Goal: Task Accomplishment & Management: Complete application form

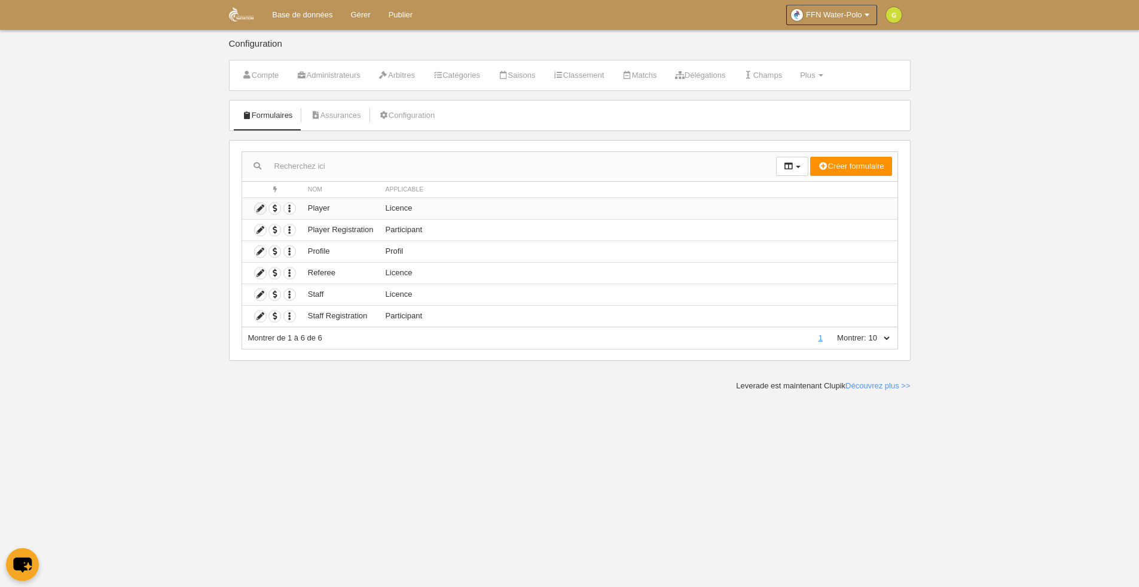
click at [260, 209] on icon at bounding box center [260, 208] width 11 height 11
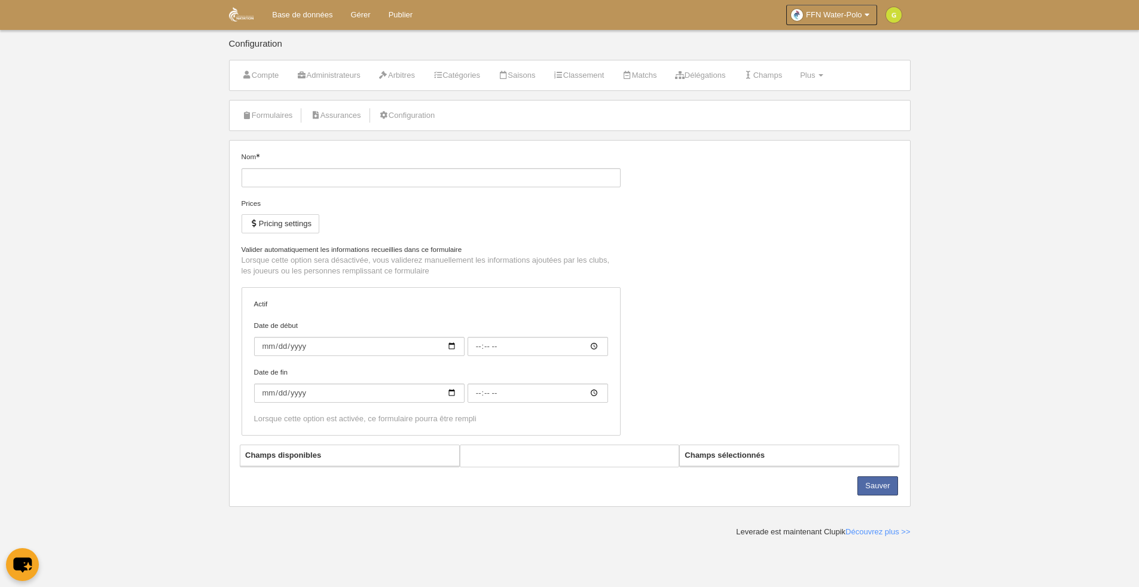
type input "Player"
checkbox input "true"
type input "[DATE]"
type input "00:00"
type input "[DATE]"
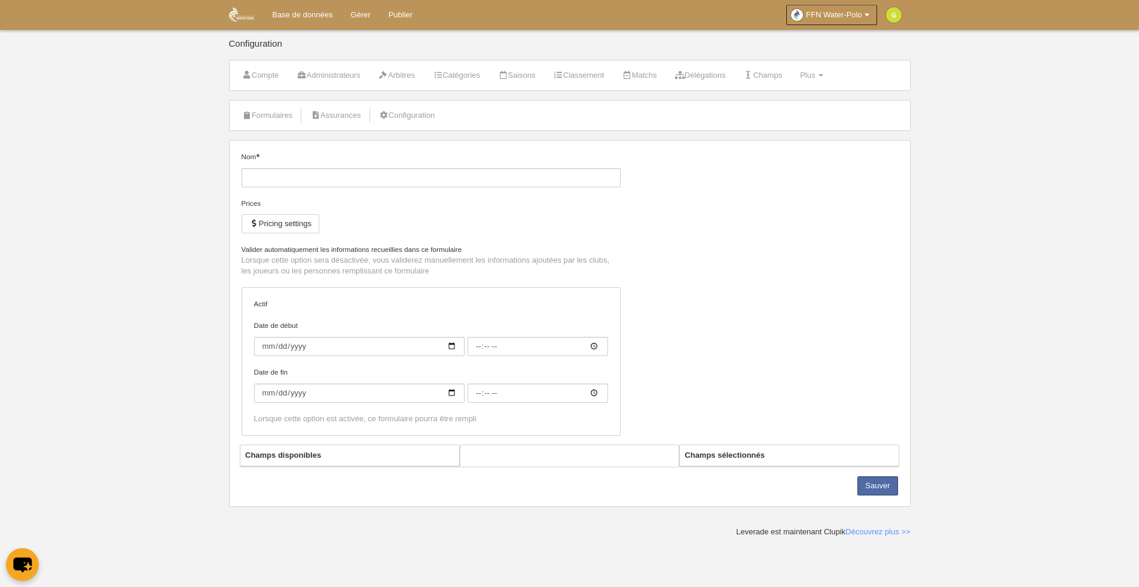
type input "00:00"
select select "selected"
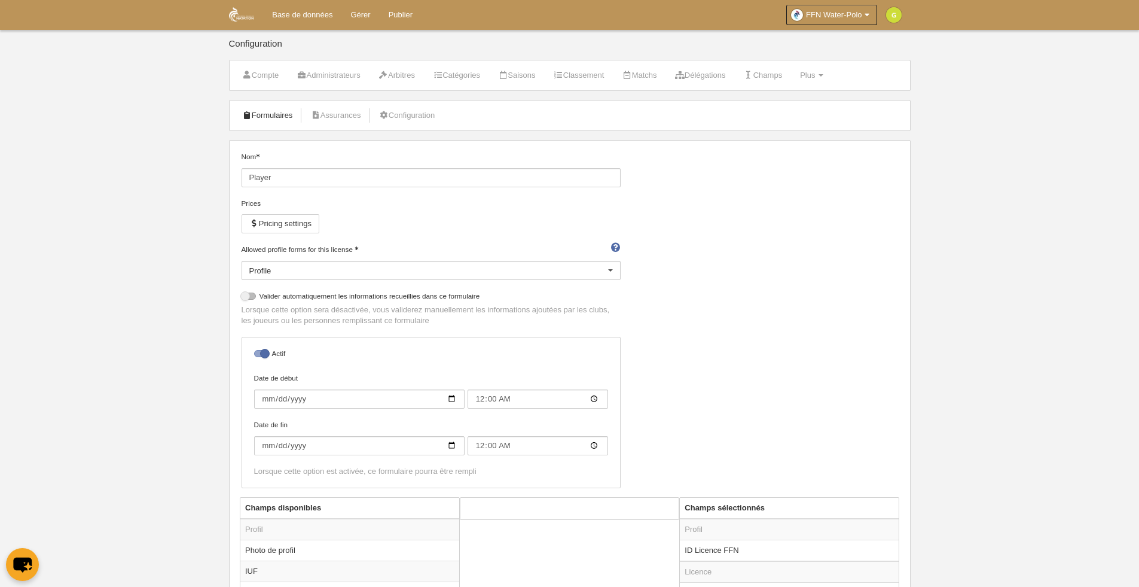
click at [292, 122] on link "Formulaires" at bounding box center [268, 115] width 64 height 18
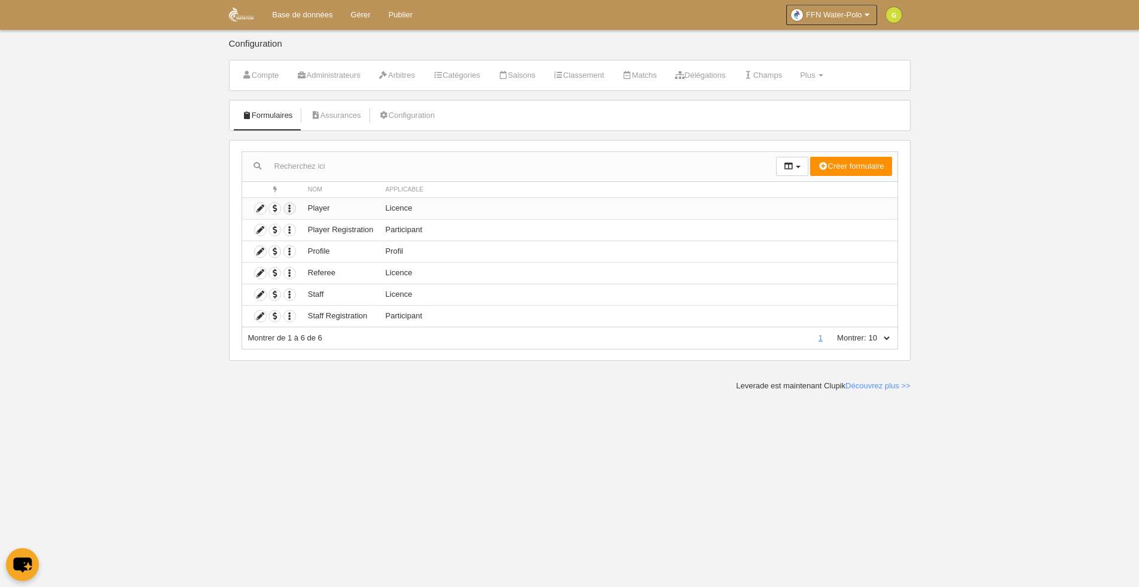
click at [289, 208] on icon "button" at bounding box center [289, 208] width 11 height 11
click at [195, 194] on body "Base de données Gérer Publier FFN Water-Polo Réglages généraux Aller à mon doma…" at bounding box center [569, 293] width 1139 height 587
click at [253, 209] on td "Dupliquer formulaire Supprimer formulaire" at bounding box center [272, 208] width 60 height 22
click at [261, 209] on icon at bounding box center [260, 208] width 11 height 11
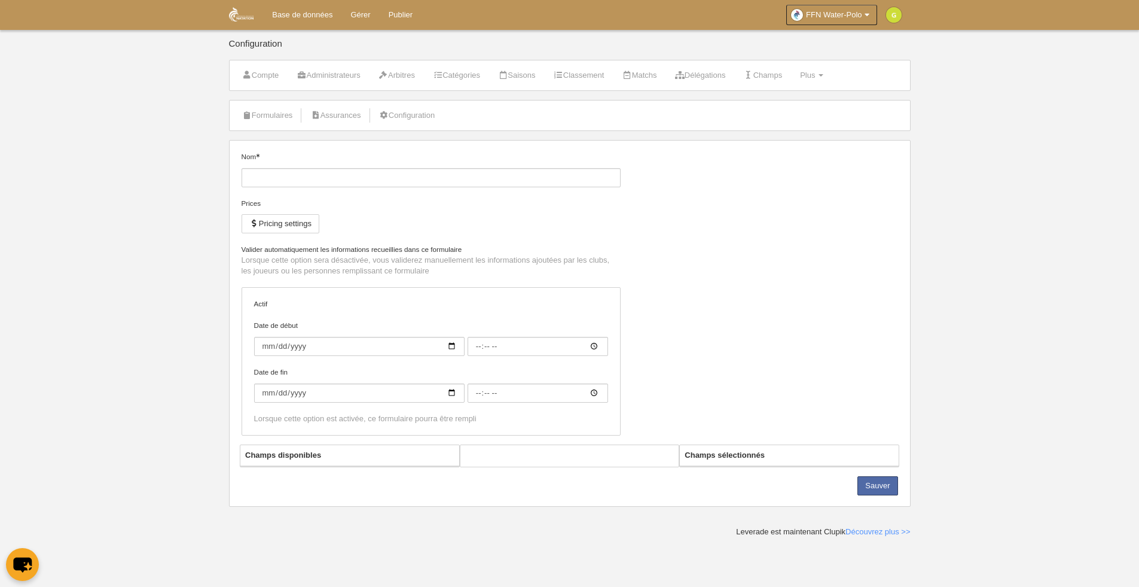
type input "Player"
checkbox input "true"
type input "[DATE]"
type input "00:00"
type input "[DATE]"
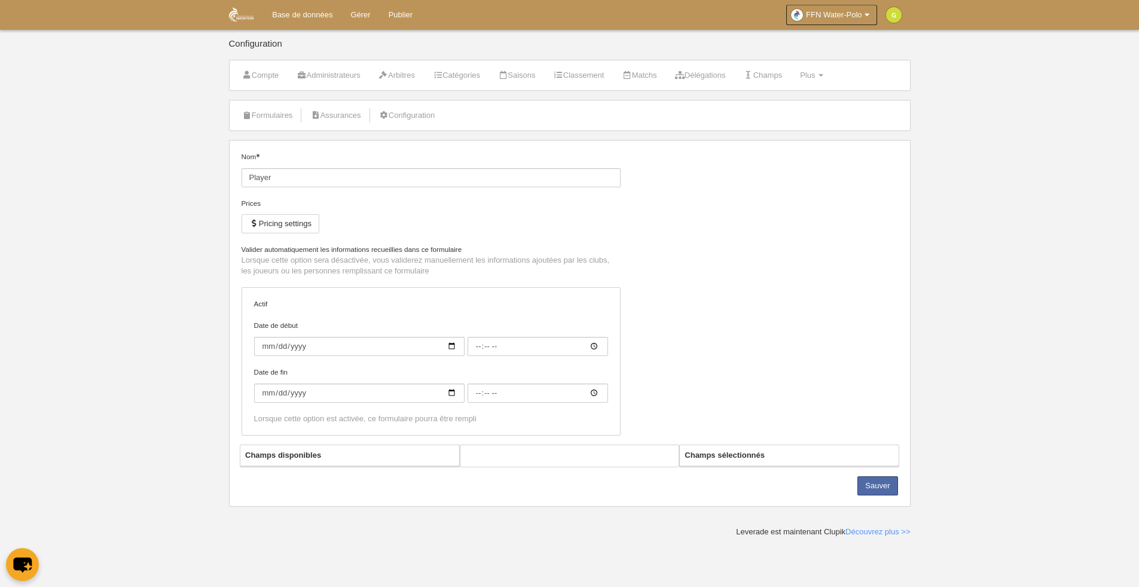
type input "00:00"
select select "selected"
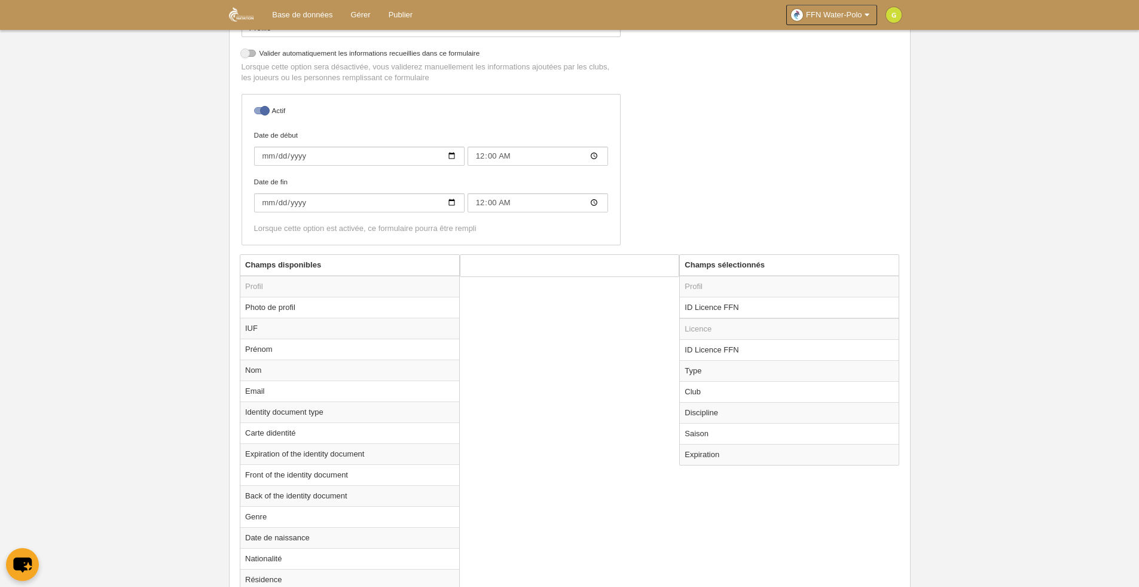
scroll to position [287, 0]
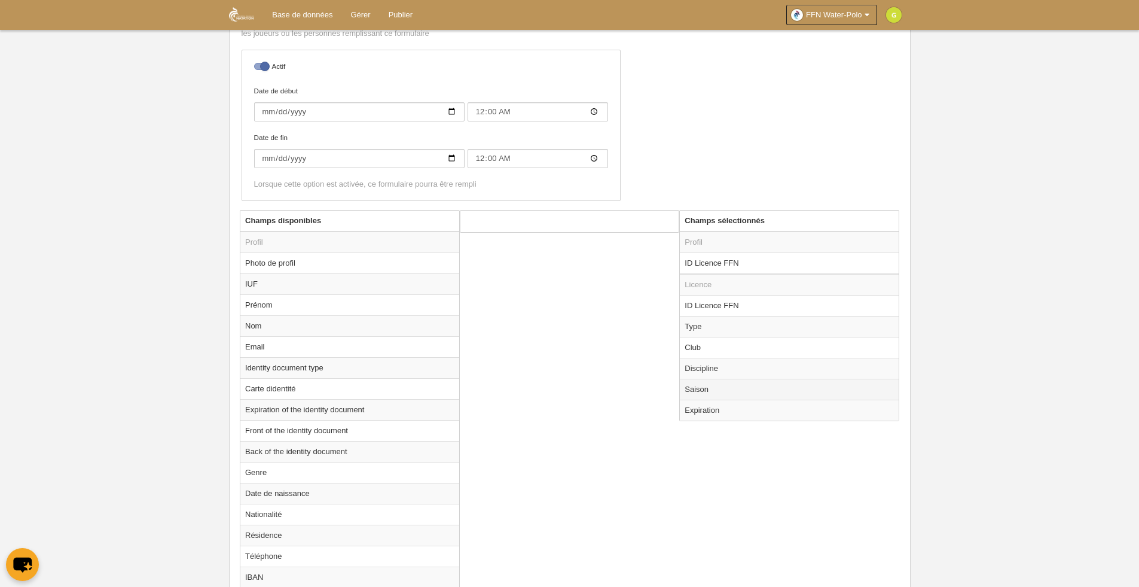
click at [705, 390] on td "Saison" at bounding box center [789, 389] width 219 height 21
radio input "true"
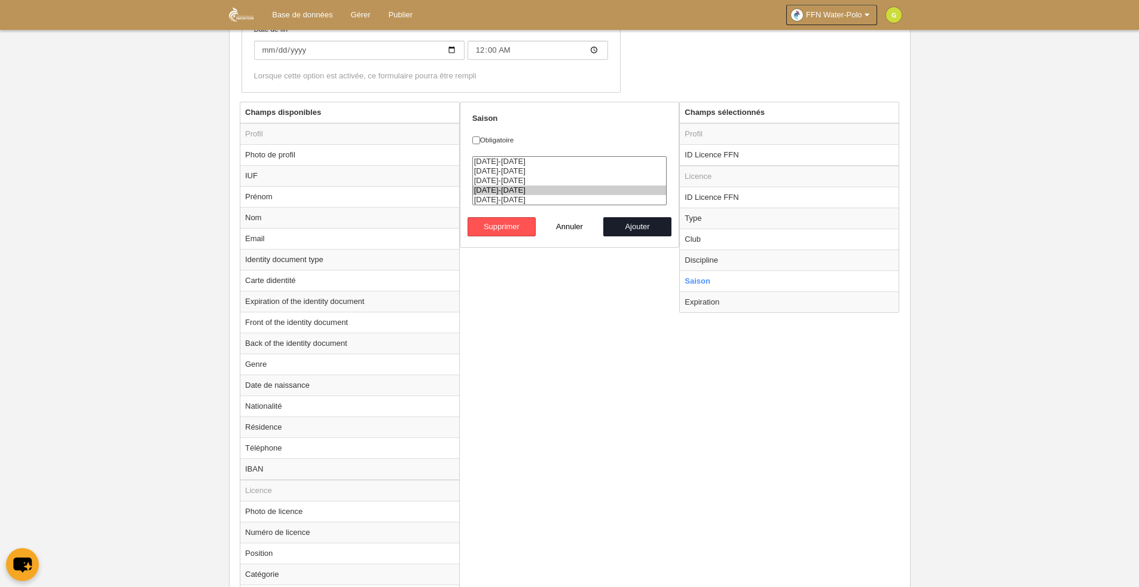
scroll to position [431, 0]
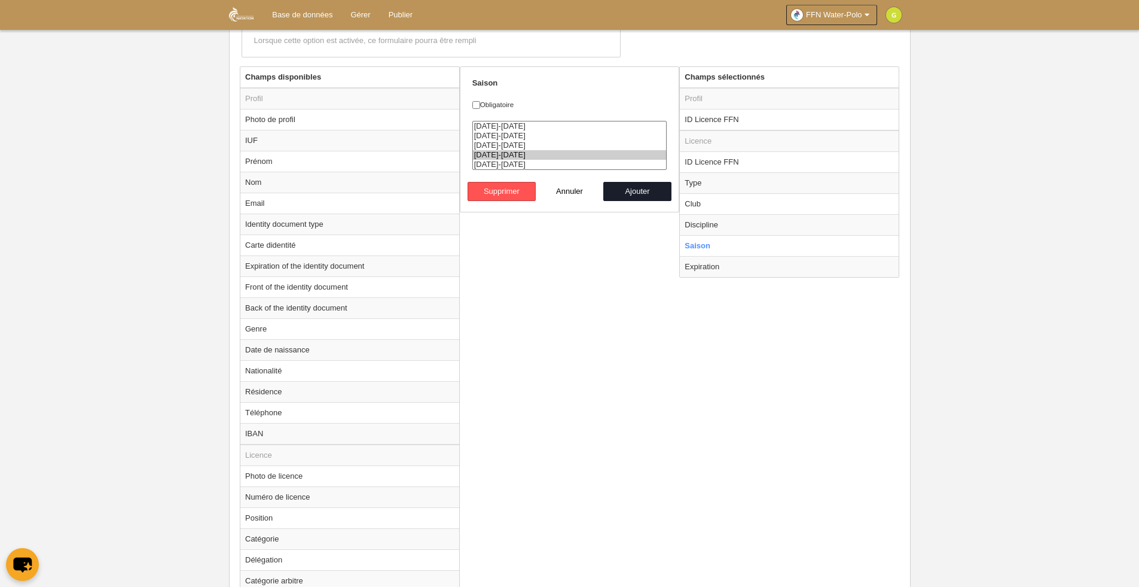
select select "8423"
click at [505, 163] on option "[DATE]-[DATE]" at bounding box center [570, 165] width 194 height 10
click at [530, 163] on option "[DATE]-[DATE]" at bounding box center [570, 165] width 194 height 10
click at [640, 426] on div "Champs disponibles Profil Photo de profil IUF [GEOGRAPHIC_DATA] Nom Email Ident…" at bounding box center [570, 333] width 666 height 534
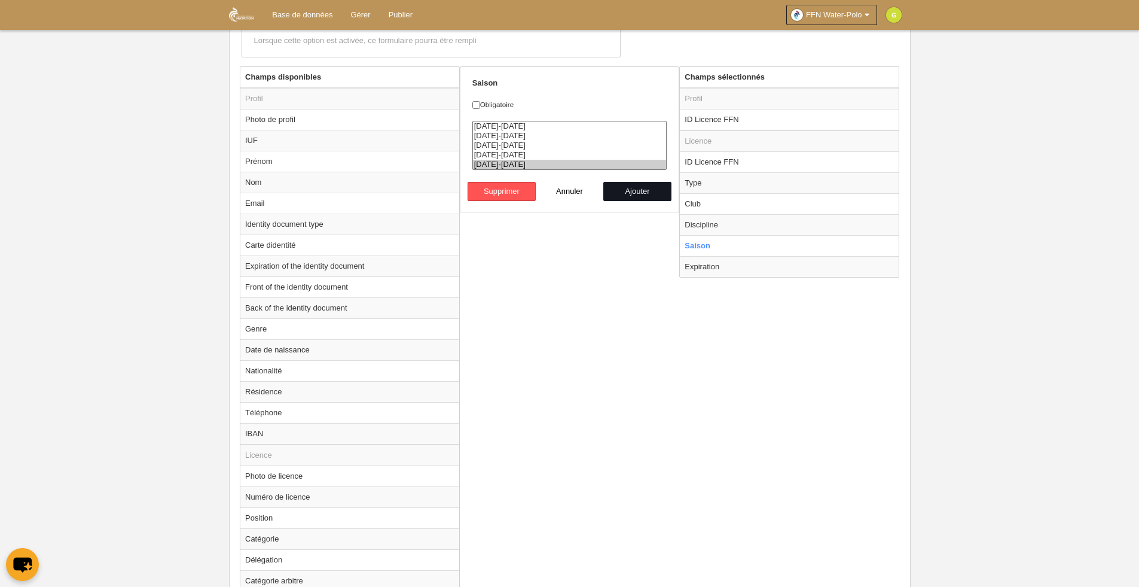
click at [646, 192] on button "Ajouter" at bounding box center [637, 191] width 68 height 19
radio input "false"
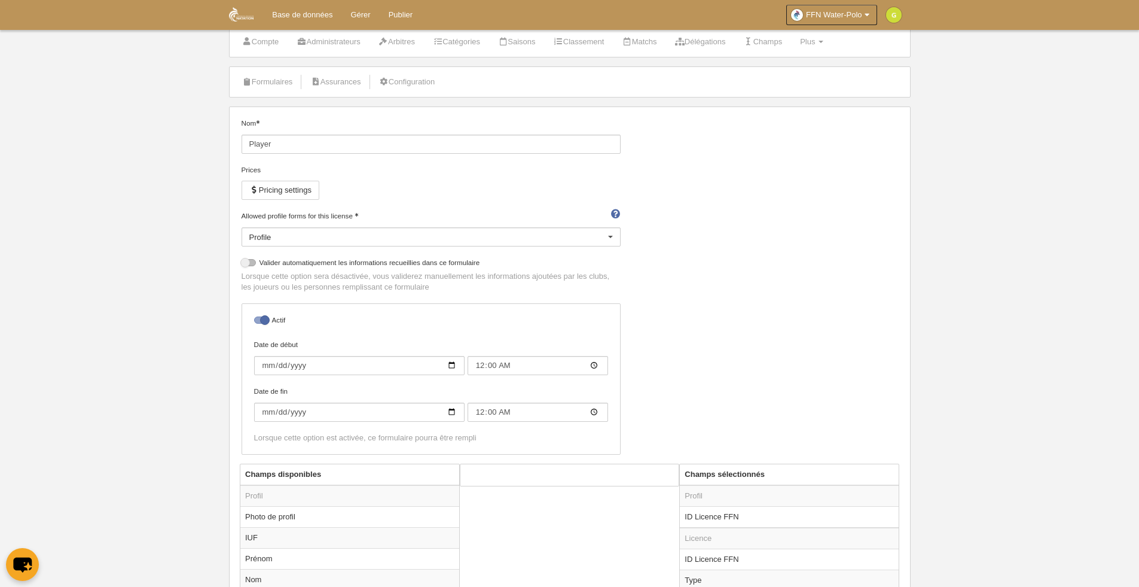
scroll to position [0, 0]
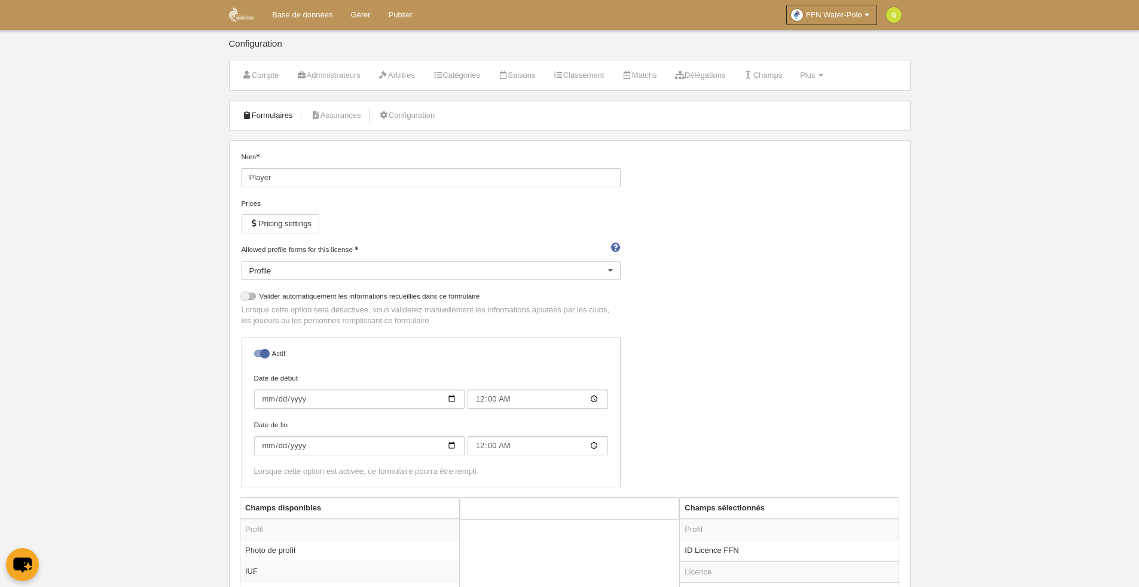
click at [290, 122] on link "Formulaires" at bounding box center [268, 115] width 64 height 18
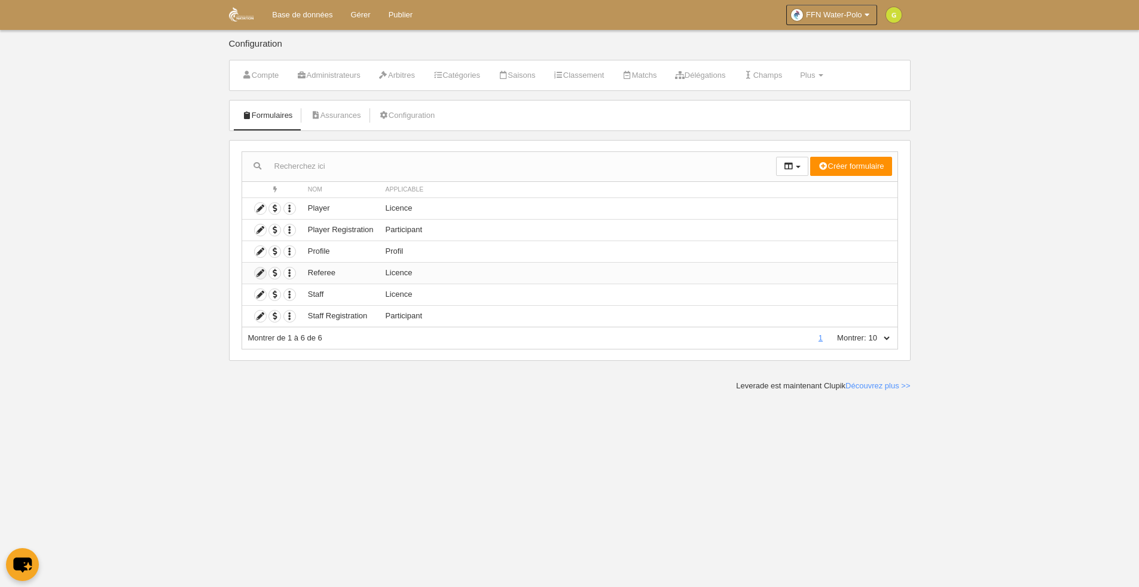
click at [258, 273] on icon at bounding box center [260, 272] width 11 height 11
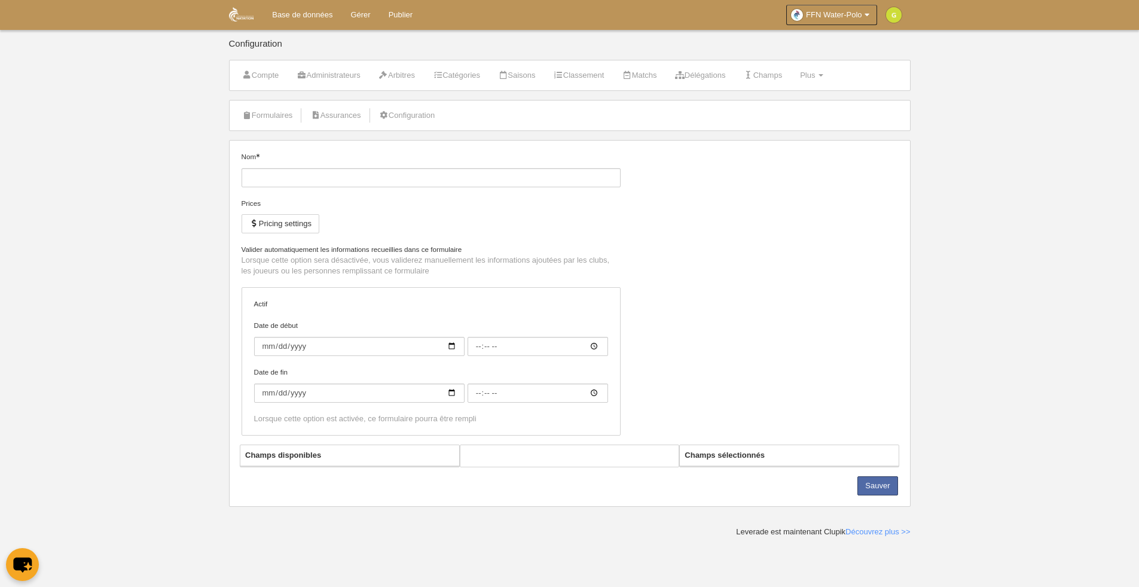
type input "Referee"
checkbox input "true"
type input "[DATE]"
type input "00:00"
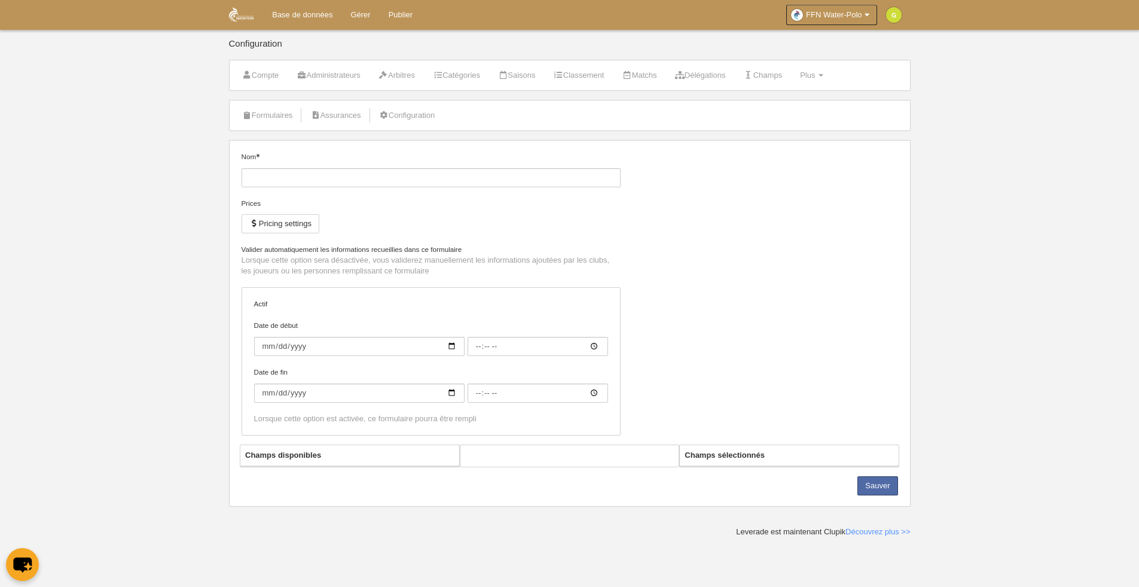
type input "[DATE]"
type input "00:00"
select select "selected"
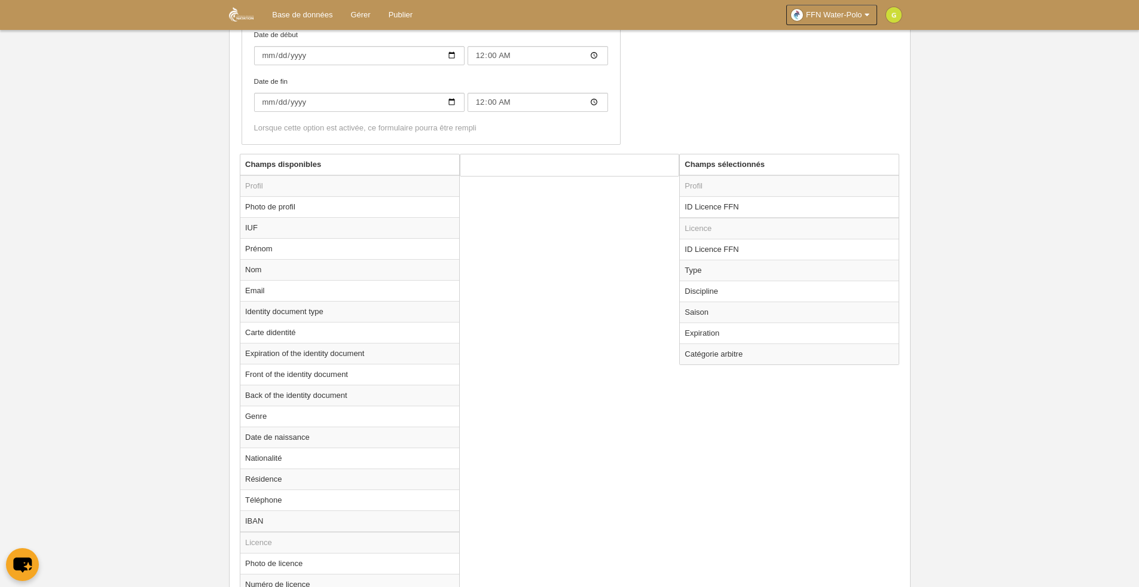
scroll to position [359, 0]
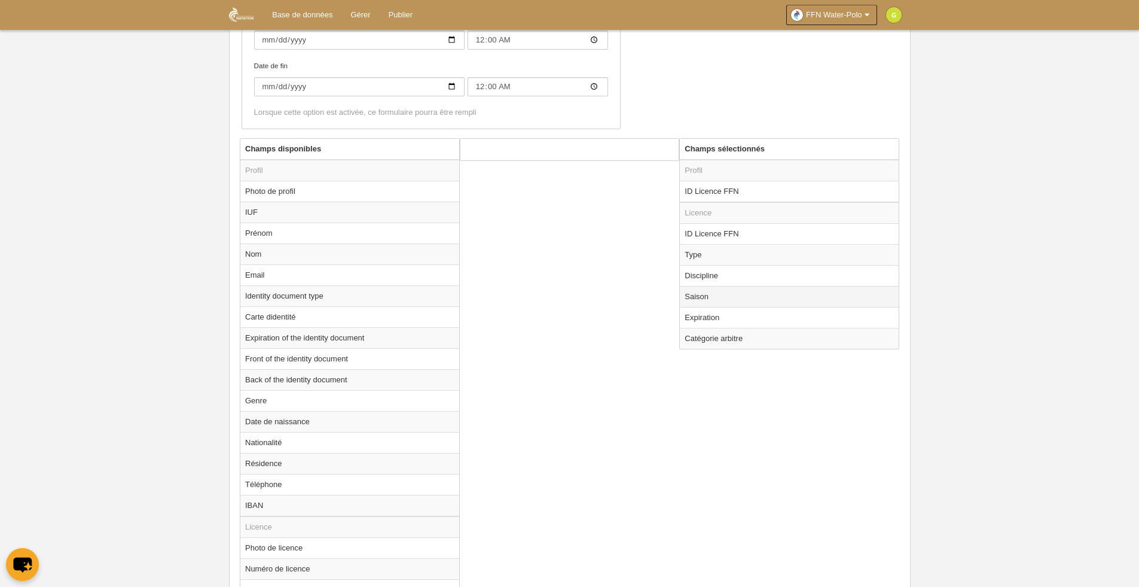
click at [723, 295] on td "Saison" at bounding box center [789, 296] width 219 height 21
radio input "true"
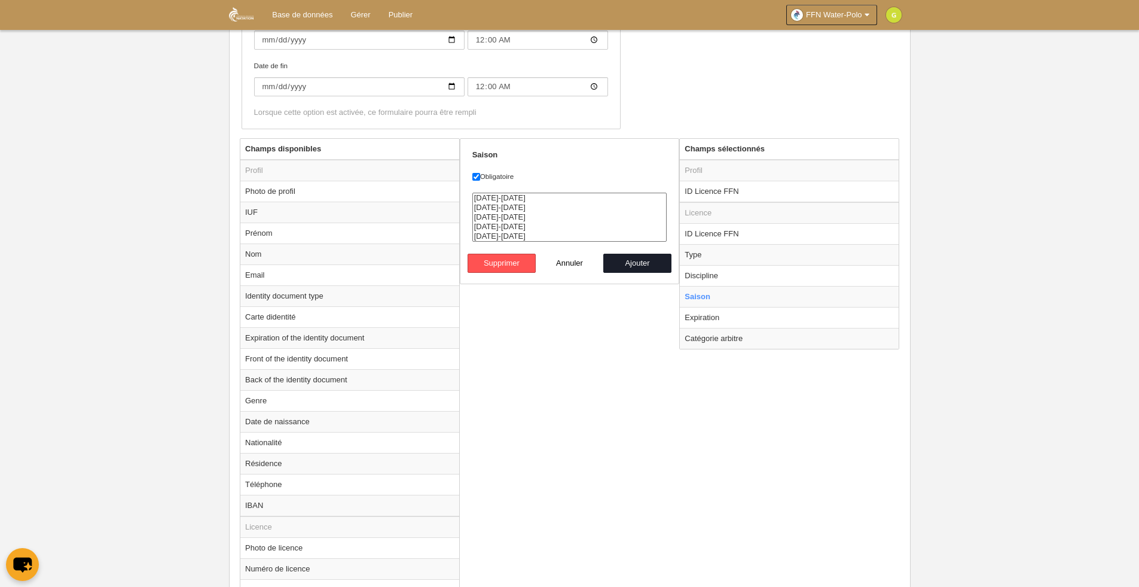
select select "8423"
click at [493, 234] on option "[DATE]-[DATE]" at bounding box center [570, 236] width 194 height 10
click at [635, 262] on button "Ajouter" at bounding box center [637, 263] width 68 height 19
radio input "false"
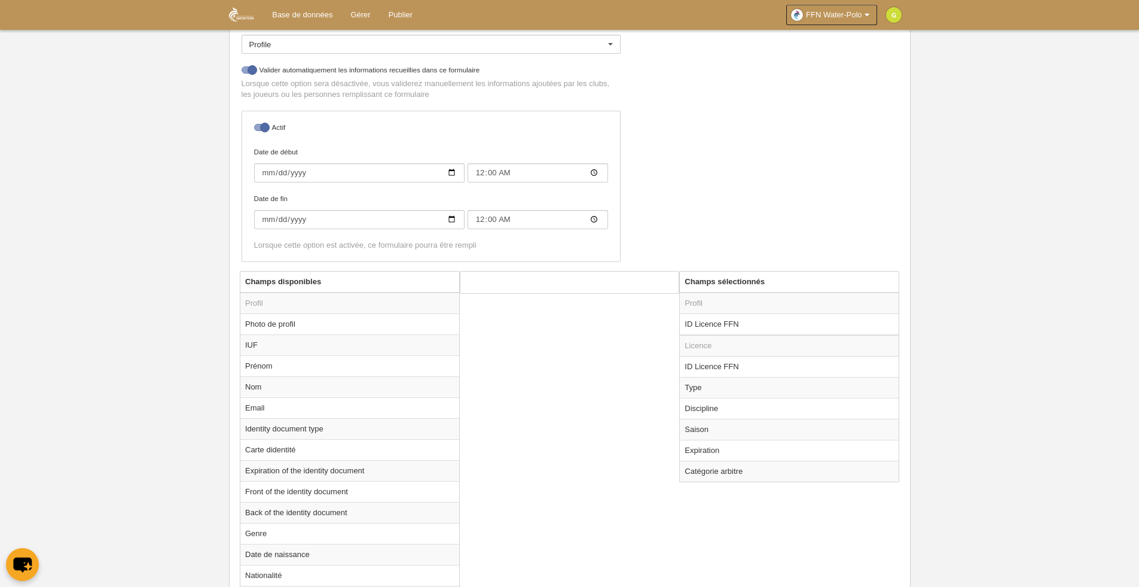
scroll to position [0, 0]
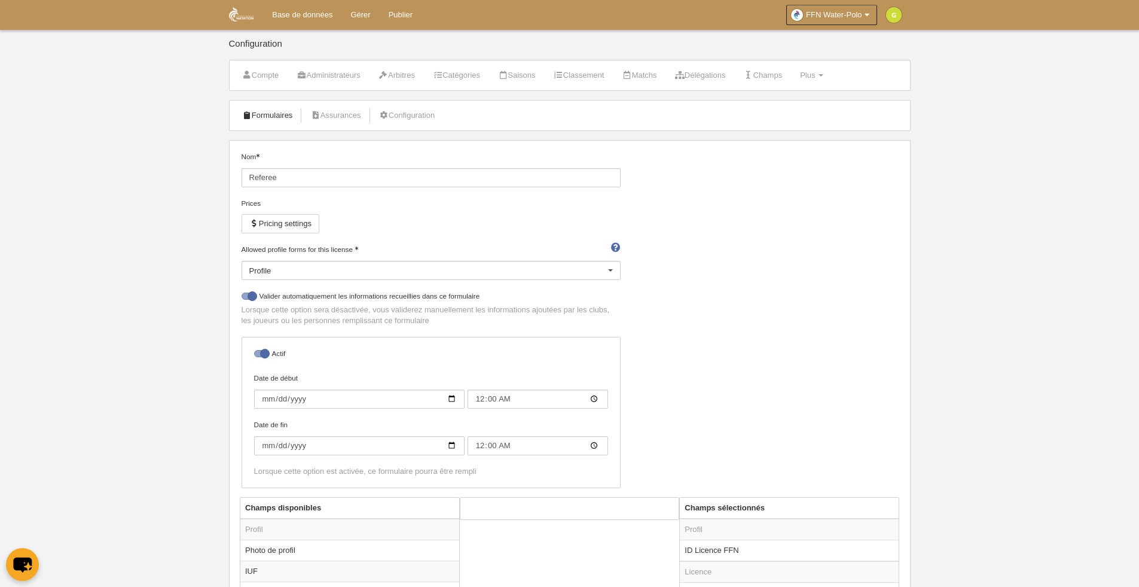
click at [273, 120] on link "Formulaires" at bounding box center [268, 115] width 64 height 18
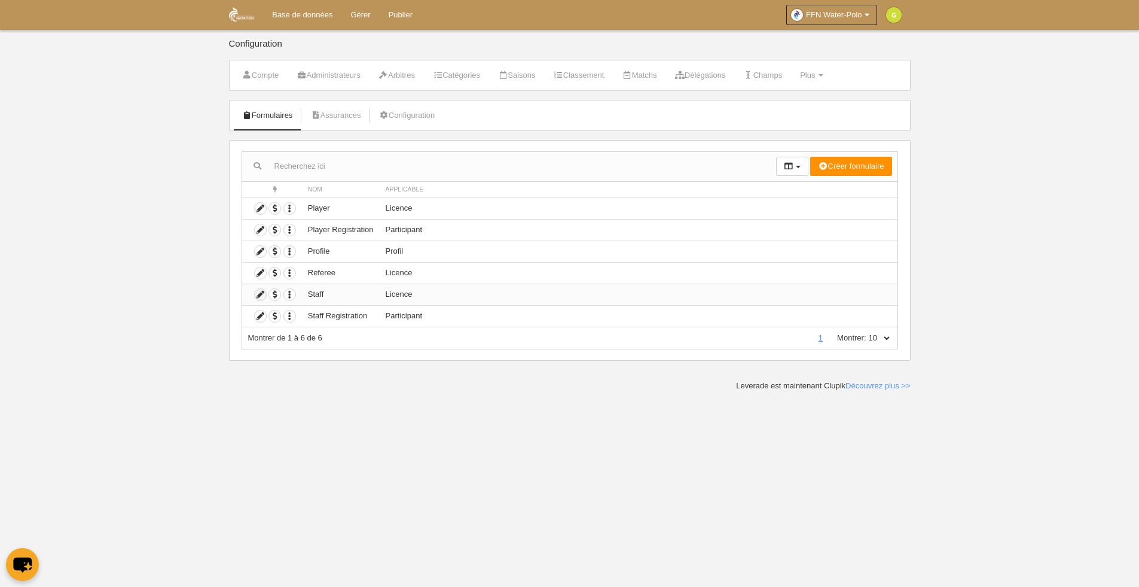
click at [261, 295] on icon at bounding box center [260, 294] width 11 height 11
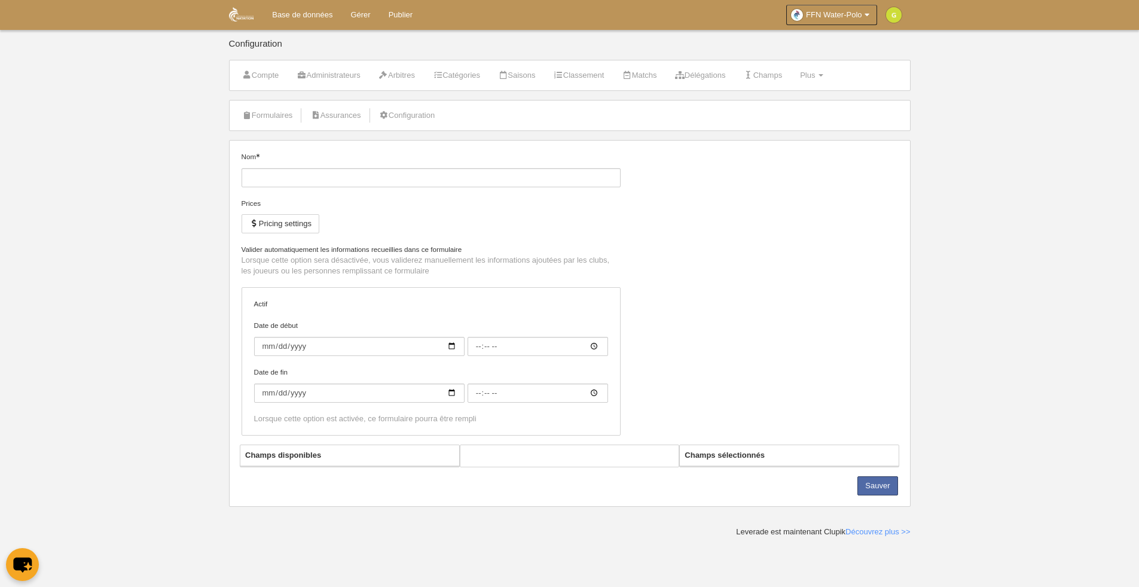
type input "Staff"
checkbox input "true"
type input "[DATE]"
type input "00:00"
type input "[DATE]"
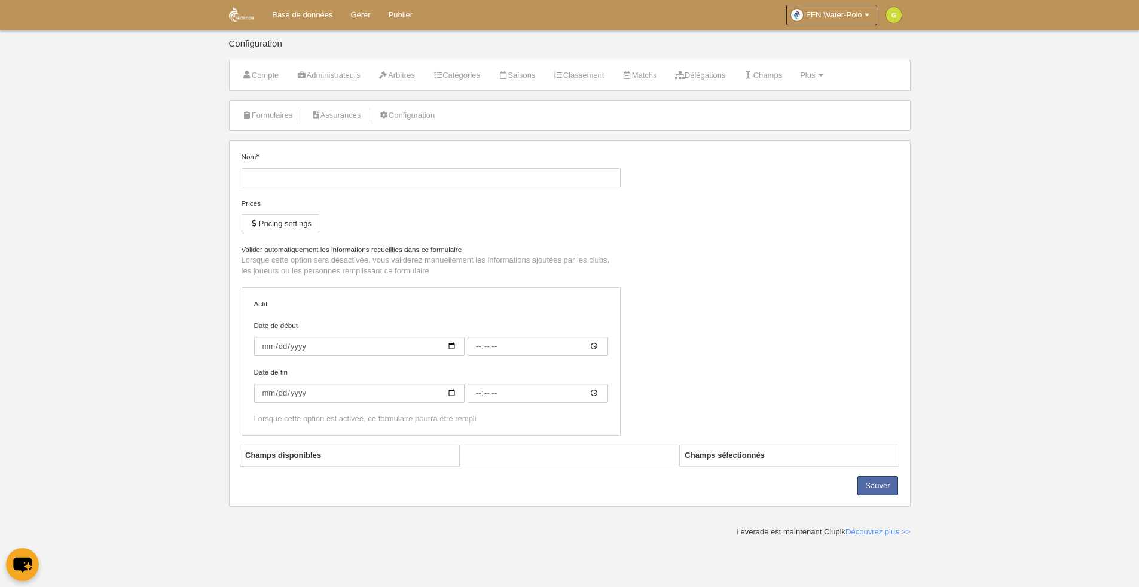
type input "00:00"
select select "selected"
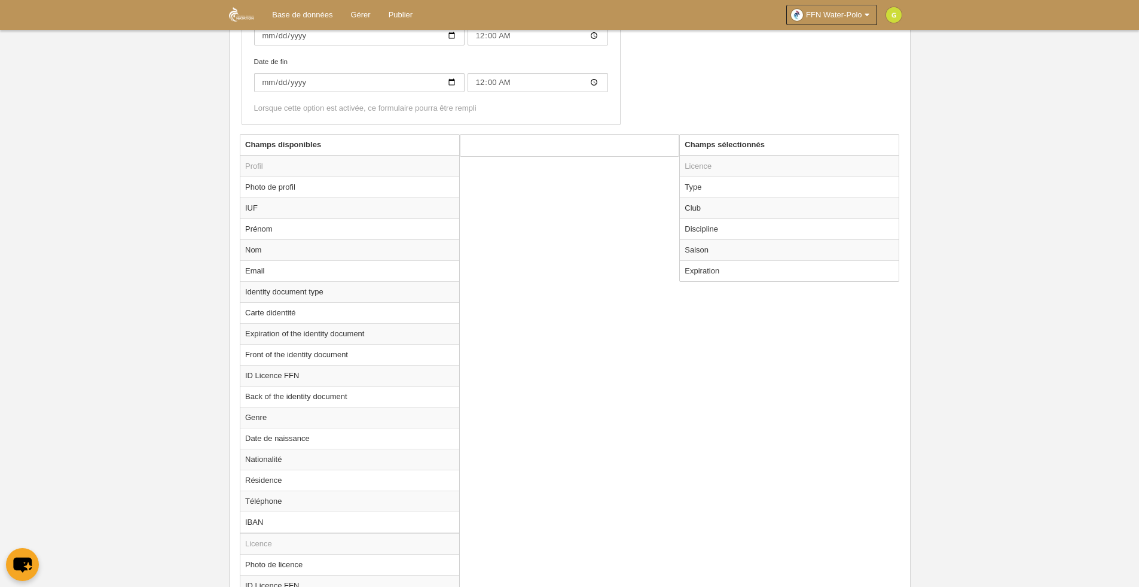
scroll to position [434, 0]
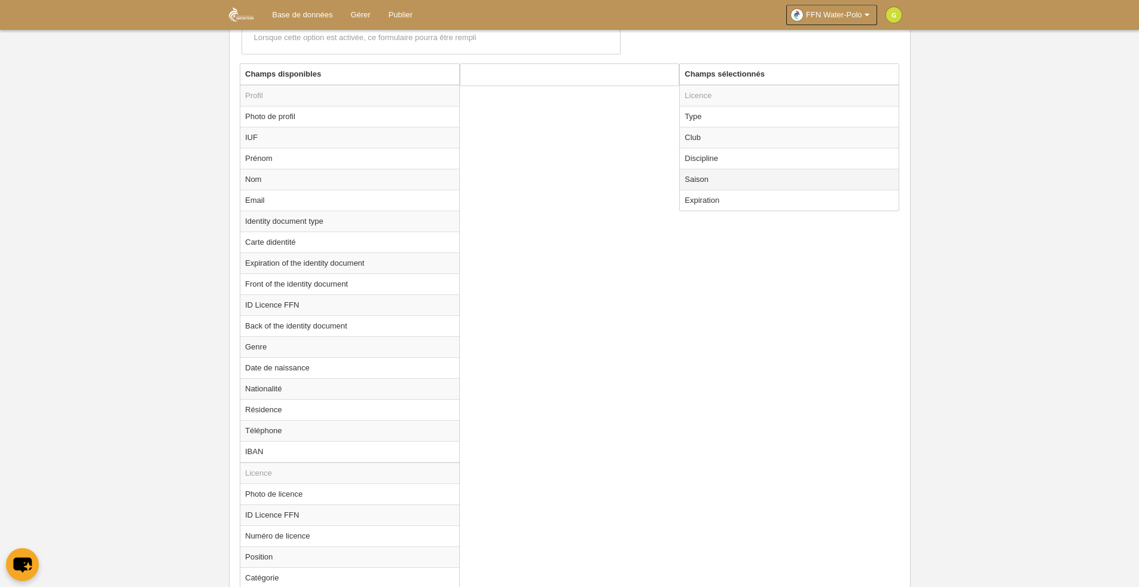
click at [720, 179] on td "Saison" at bounding box center [789, 179] width 219 height 21
radio input "true"
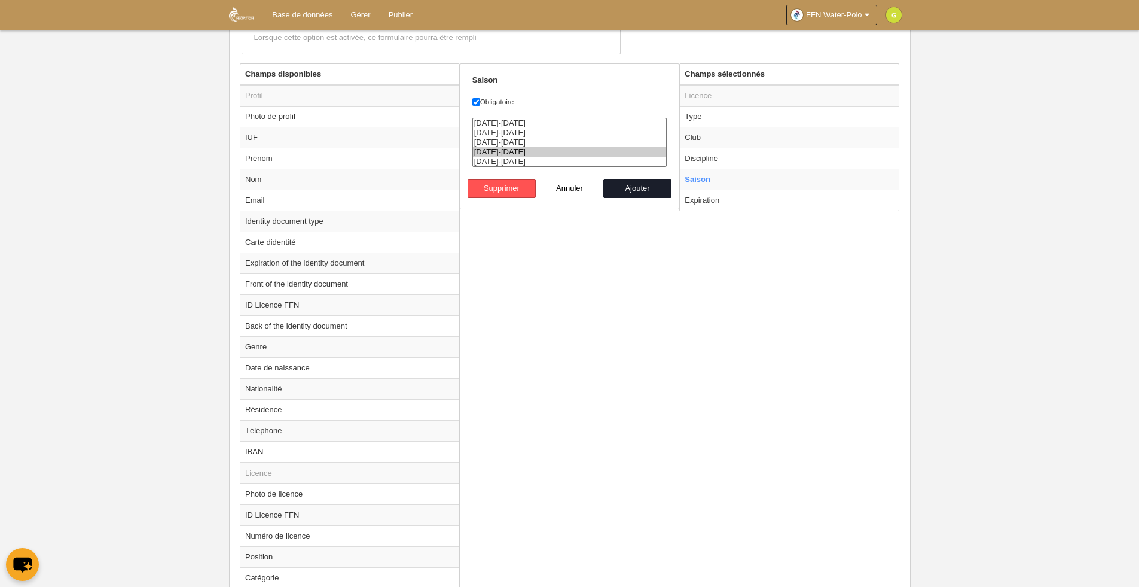
select select "8423"
click at [498, 160] on option "[DATE]-[DATE]" at bounding box center [570, 162] width 194 height 10
click at [640, 194] on button "Ajouter" at bounding box center [637, 188] width 68 height 19
radio input "false"
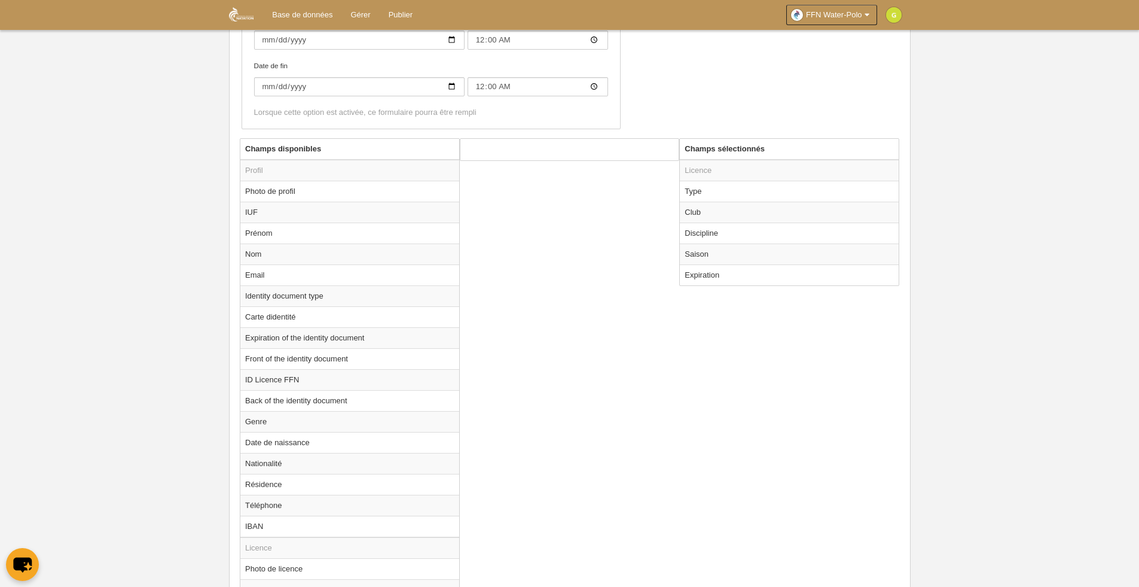
scroll to position [547, 0]
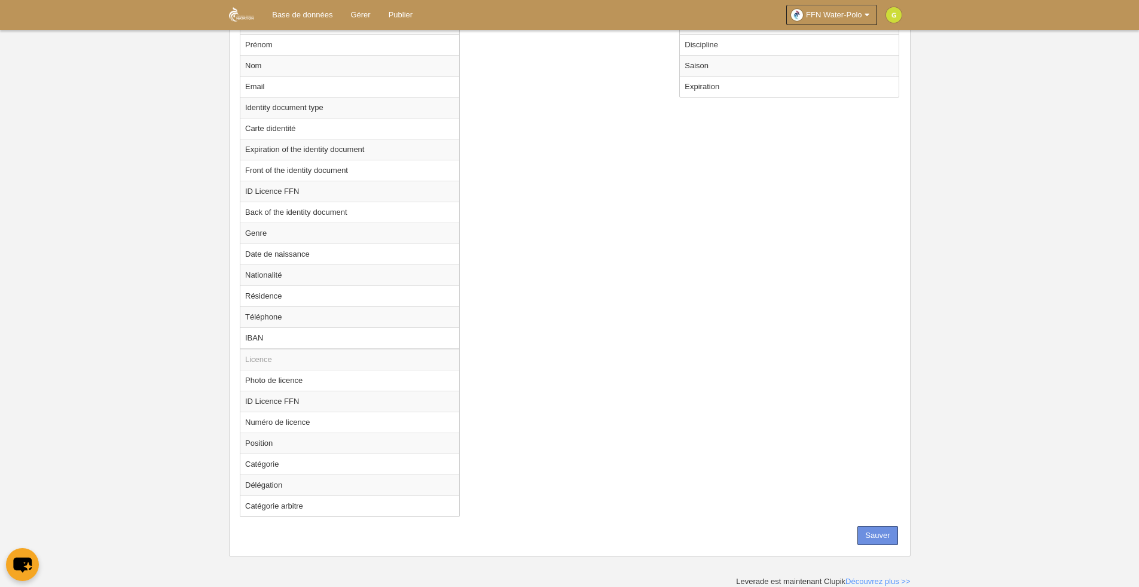
click at [877, 544] on button "Sauver" at bounding box center [878, 535] width 40 height 19
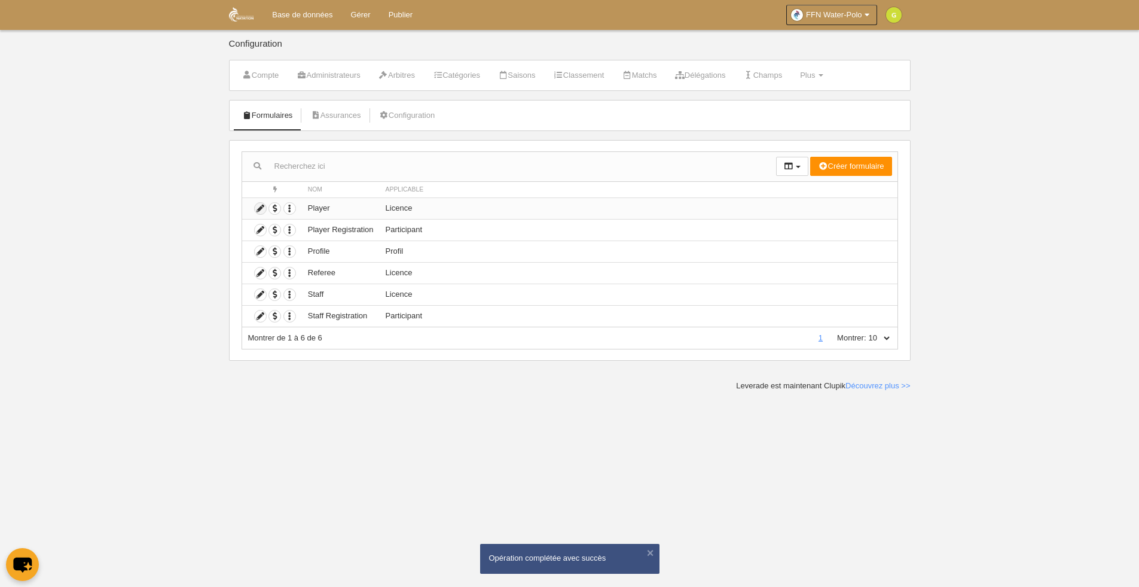
click at [260, 211] on icon at bounding box center [260, 208] width 11 height 11
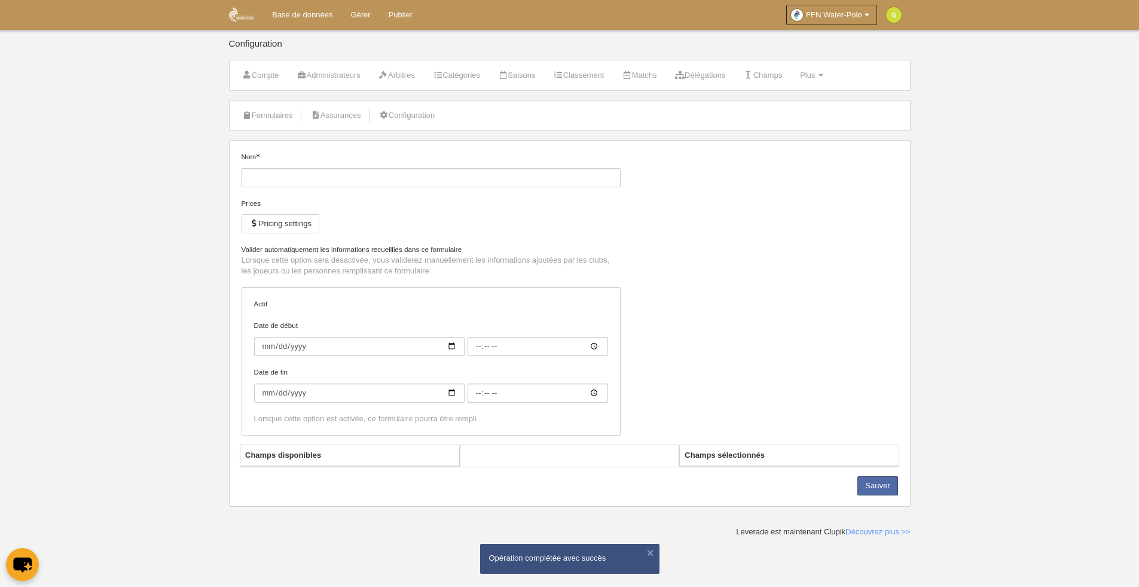
type input "Player"
checkbox input "true"
type input "[DATE]"
type input "00:00"
type input "[DATE]"
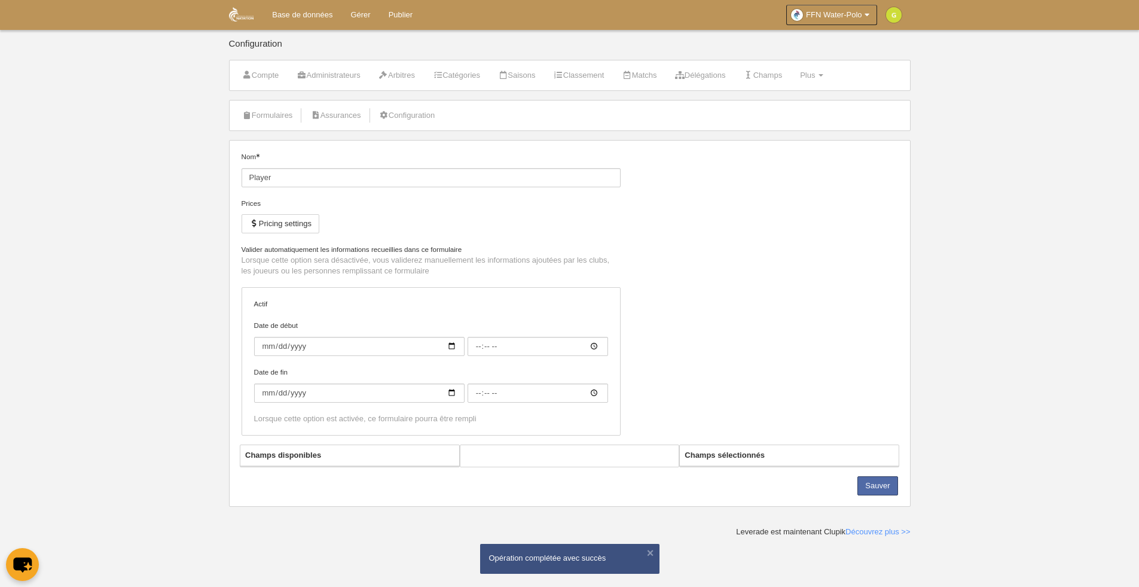
type input "00:00"
select select "selected"
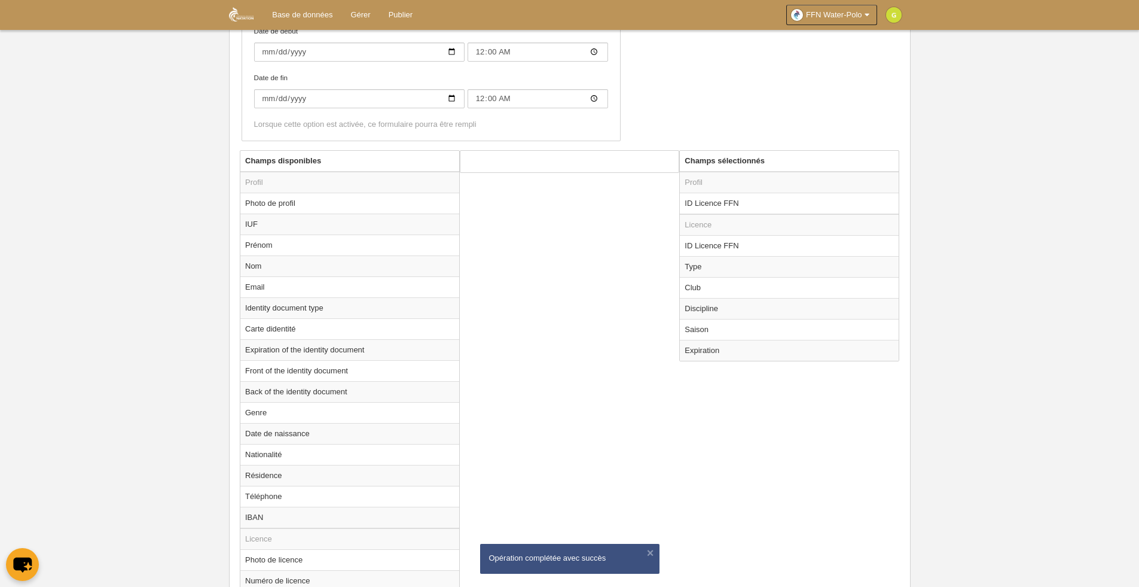
scroll to position [362, 0]
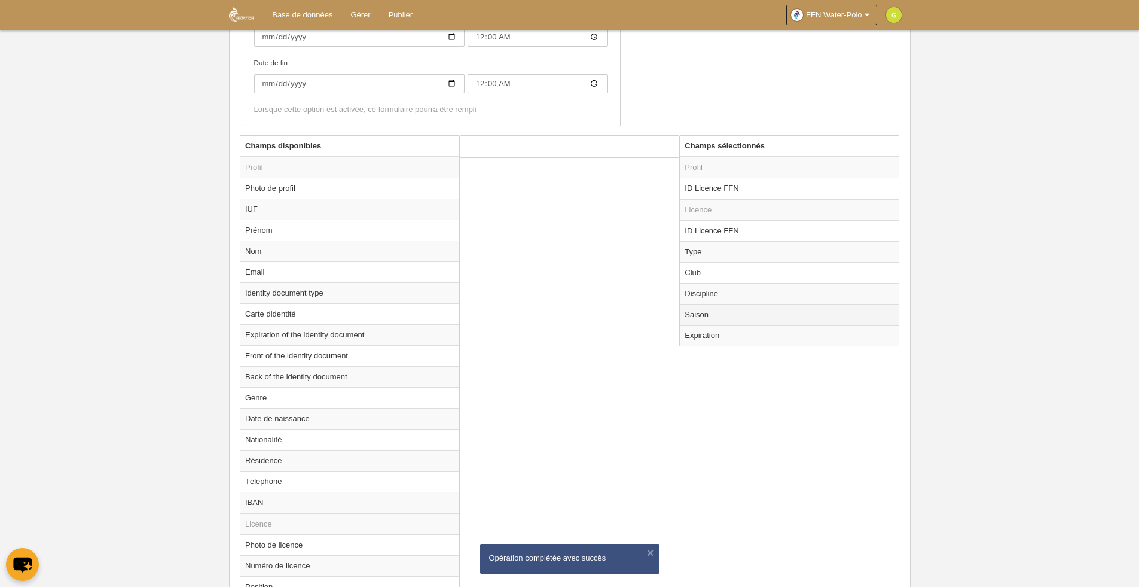
click at [715, 313] on td "Saison" at bounding box center [789, 314] width 219 height 21
radio input "true"
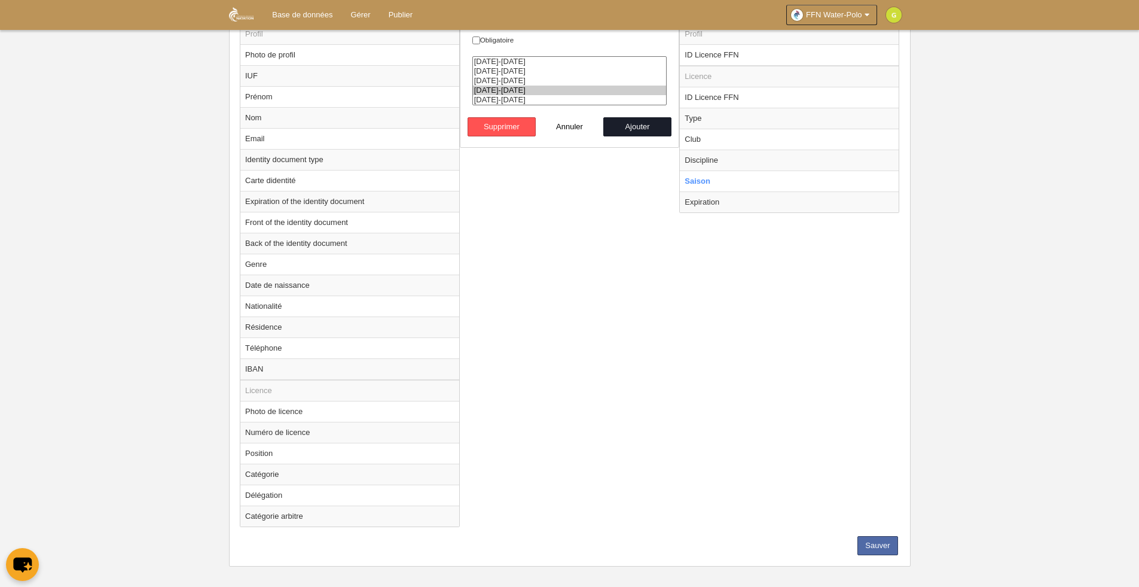
scroll to position [505, 0]
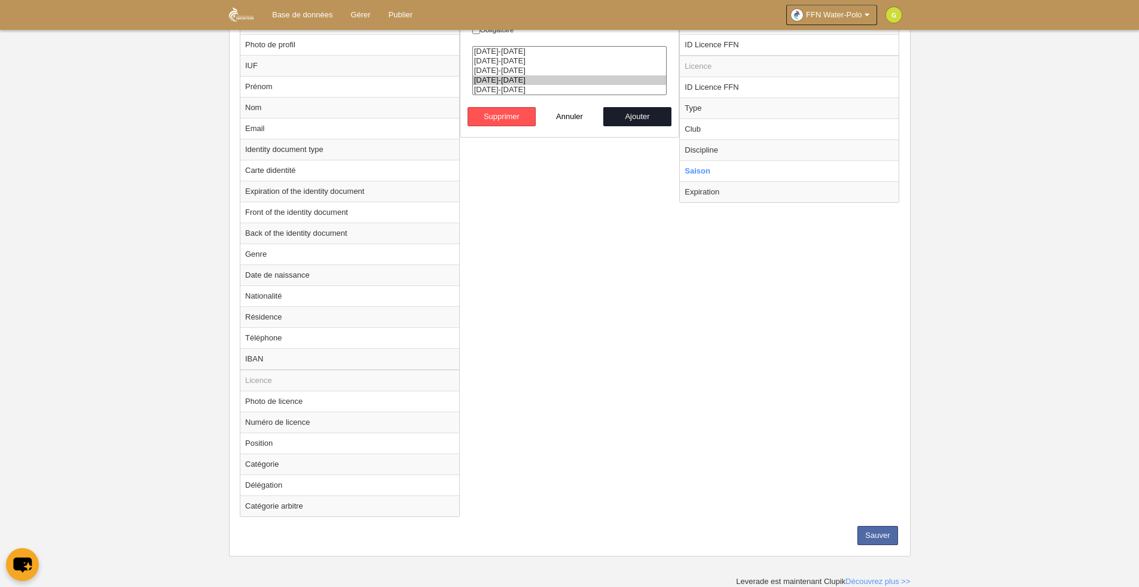
select select "8423"
click at [493, 89] on option "[DATE]-[DATE]" at bounding box center [570, 90] width 194 height 10
click at [645, 118] on button "Ajouter" at bounding box center [637, 116] width 68 height 19
radio input "false"
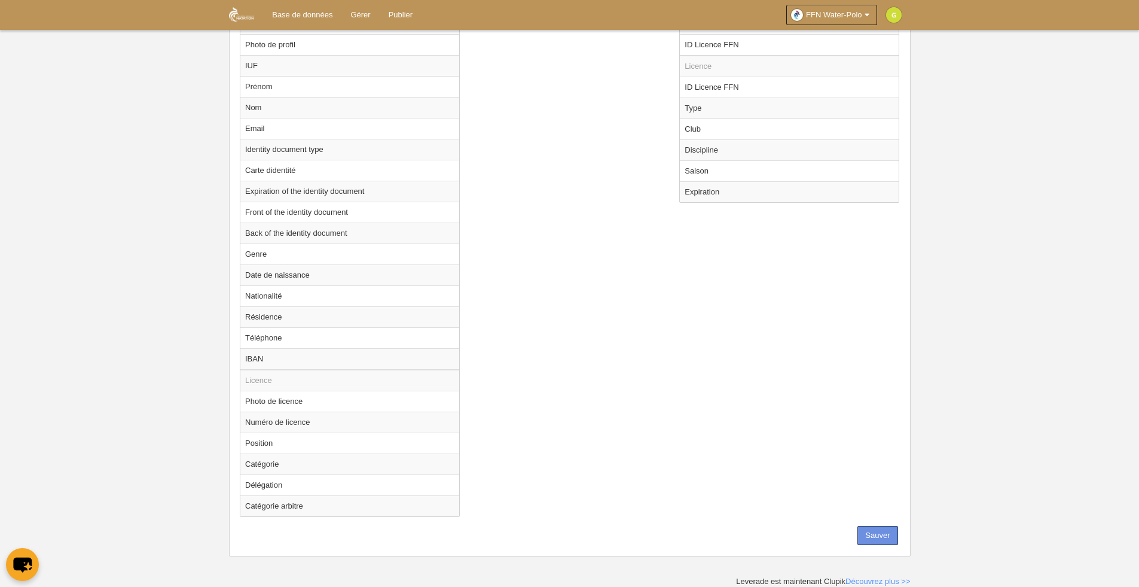
click at [882, 535] on button "Sauver" at bounding box center [878, 535] width 40 height 19
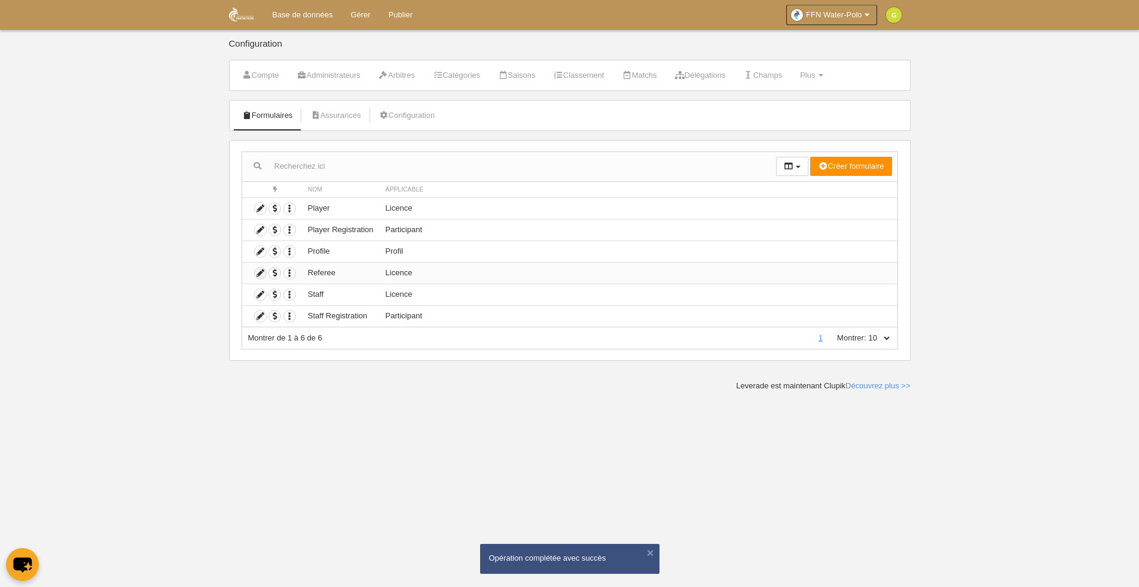
click at [261, 273] on icon at bounding box center [260, 272] width 11 height 11
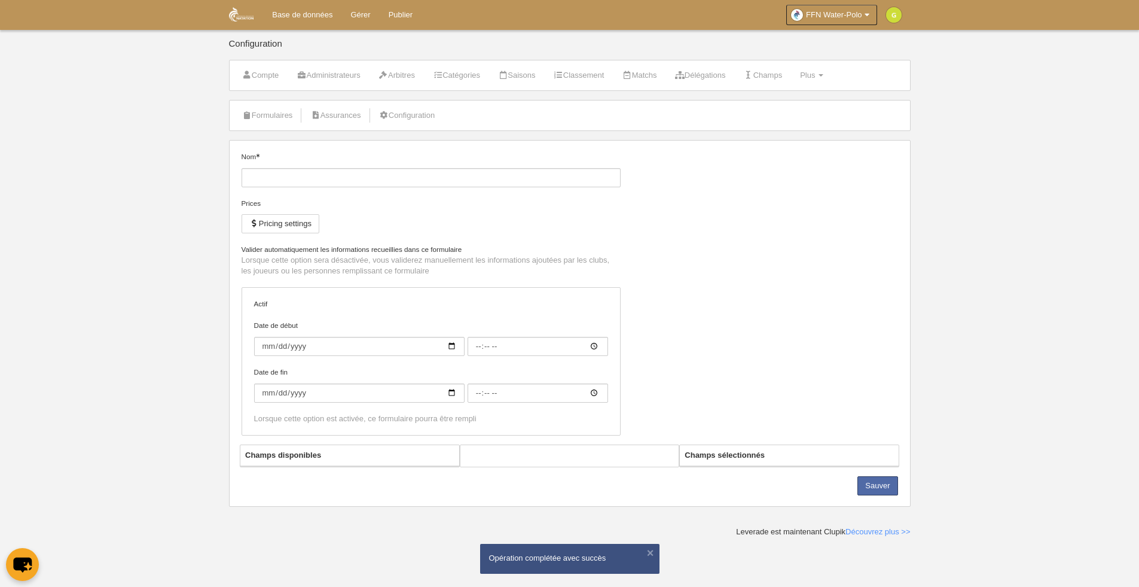
type input "Referee"
checkbox input "true"
type input "[DATE]"
type input "00:00"
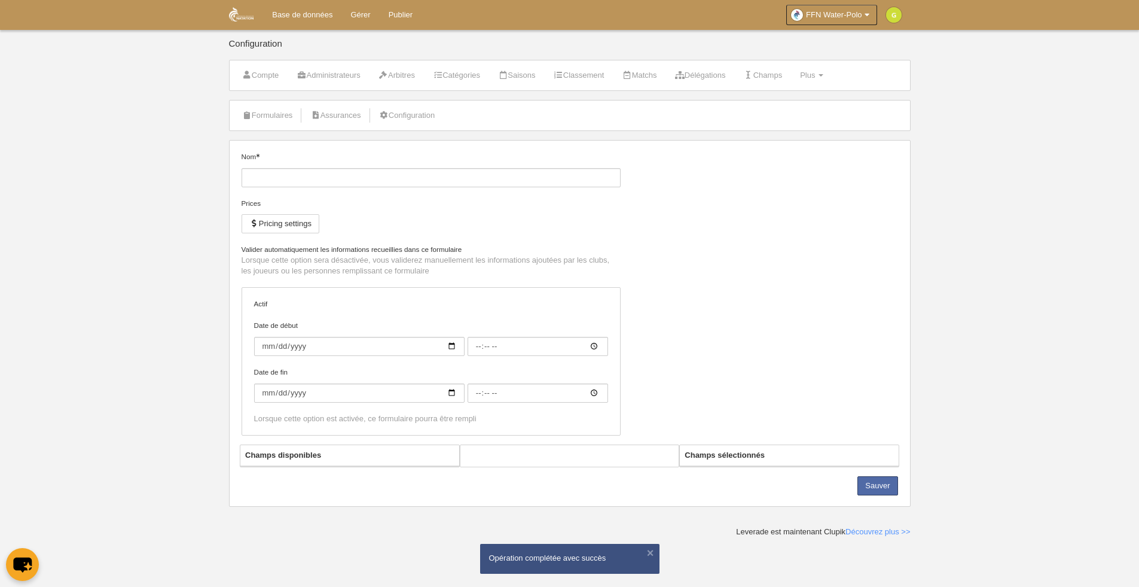
type input "[DATE]"
type input "00:00"
select select "selected"
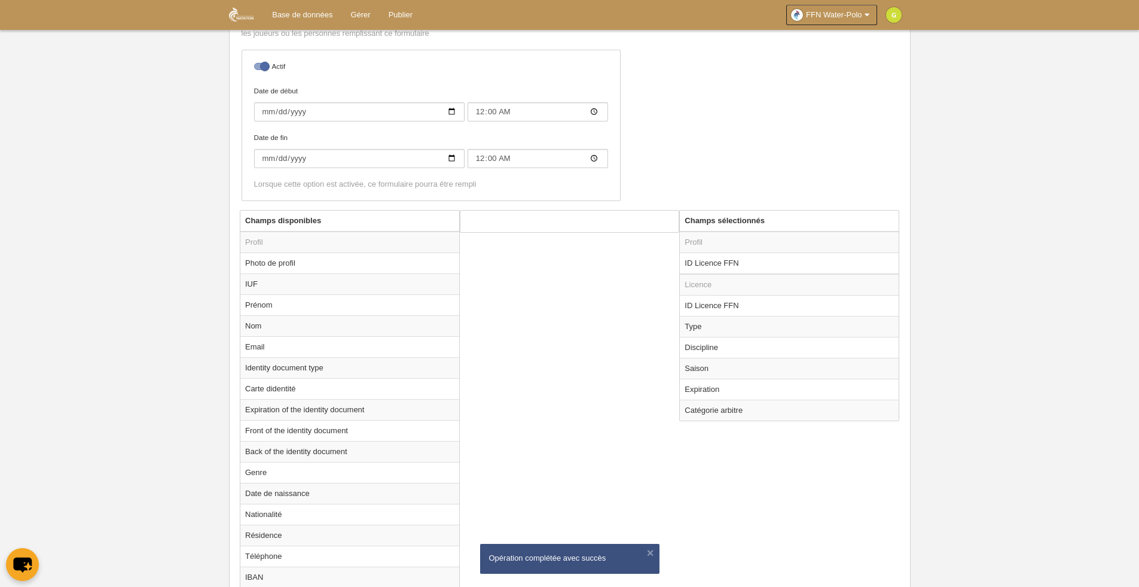
scroll to position [290, 0]
click at [707, 364] on td "Saison" at bounding box center [789, 365] width 219 height 21
radio input "true"
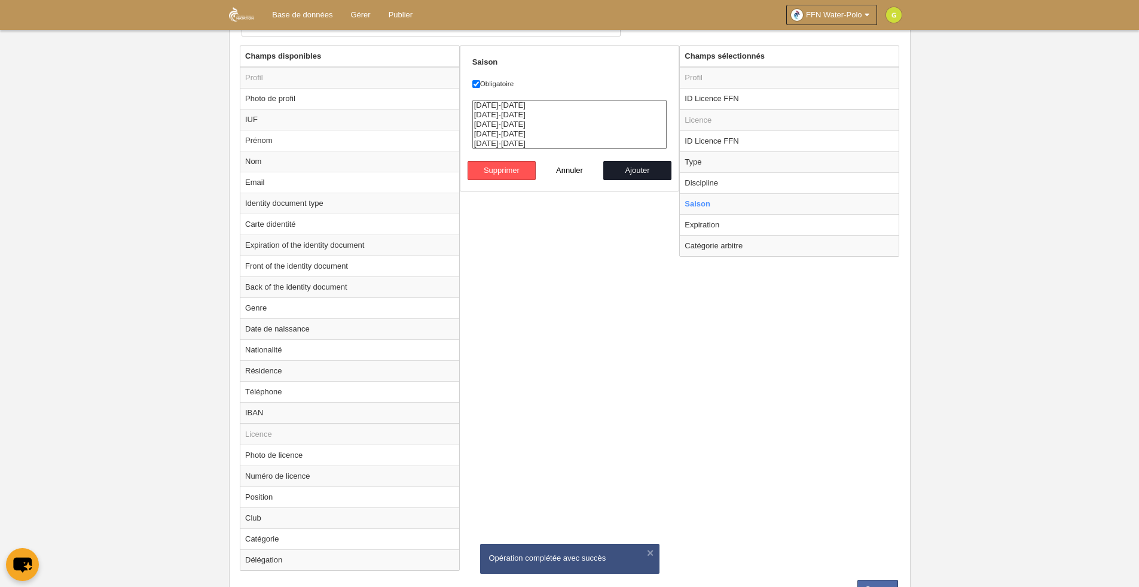
scroll to position [505, 0]
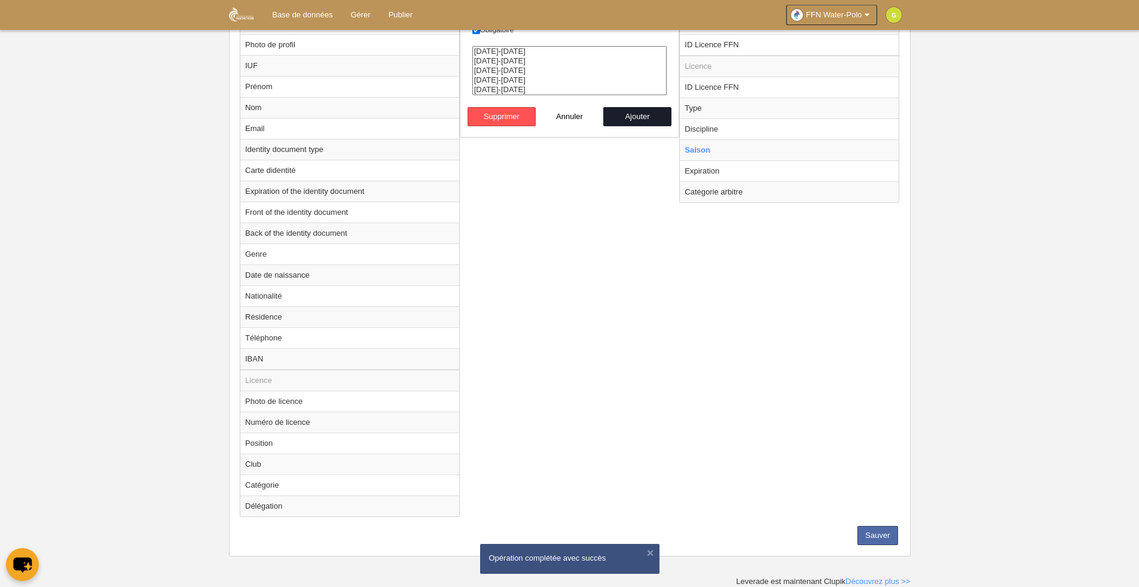
select select "8423"
click at [501, 87] on option "[DATE]-[DATE]" at bounding box center [570, 90] width 194 height 10
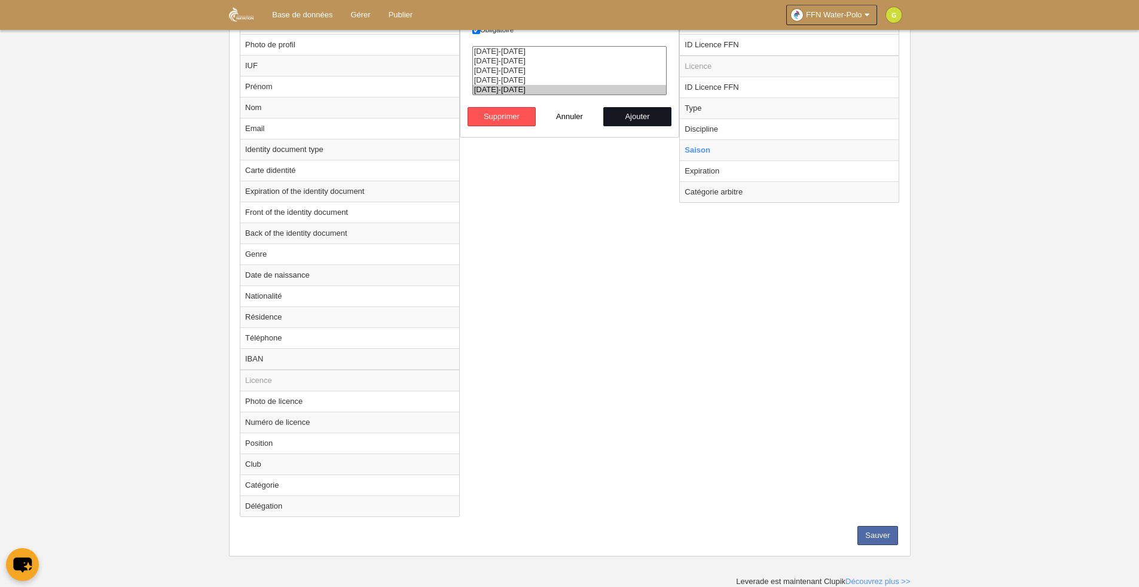
click at [635, 121] on button "Ajouter" at bounding box center [637, 116] width 68 height 19
radio input "false"
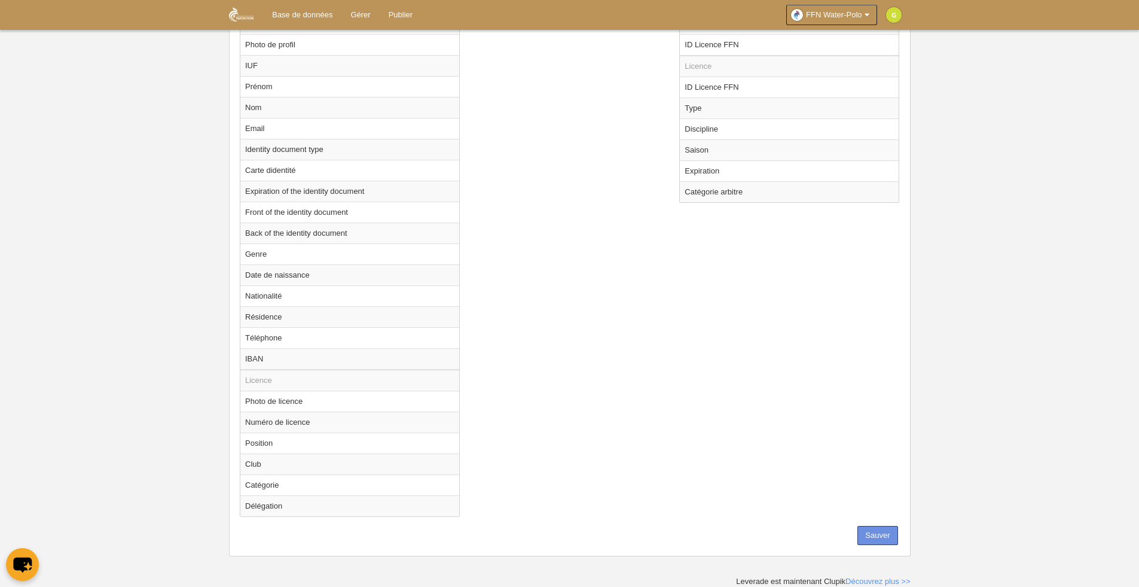
click at [876, 536] on button "Sauver" at bounding box center [878, 535] width 40 height 19
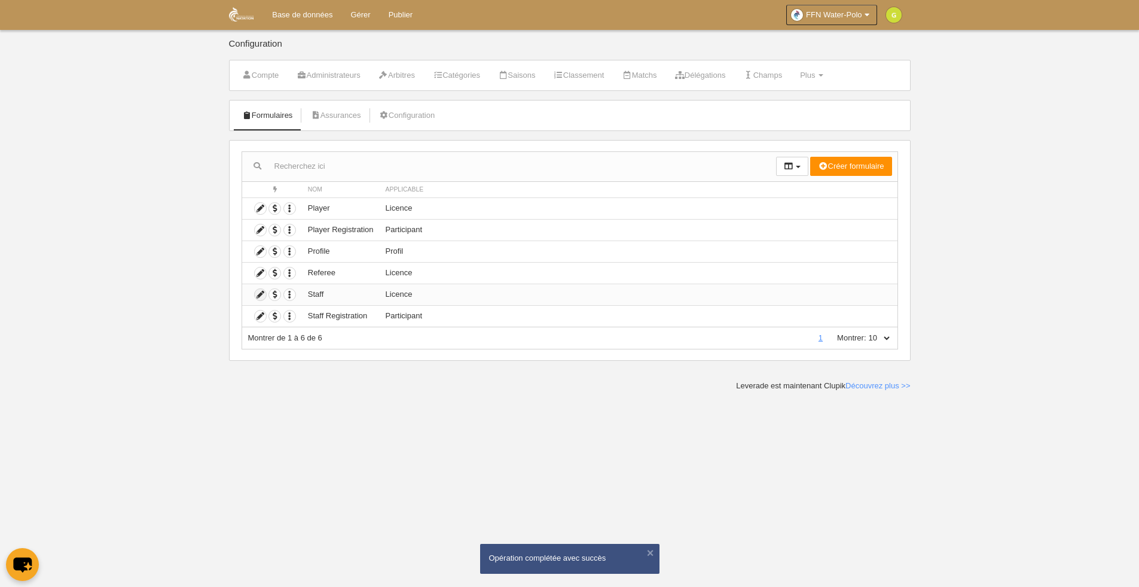
click at [260, 297] on icon at bounding box center [260, 294] width 11 height 11
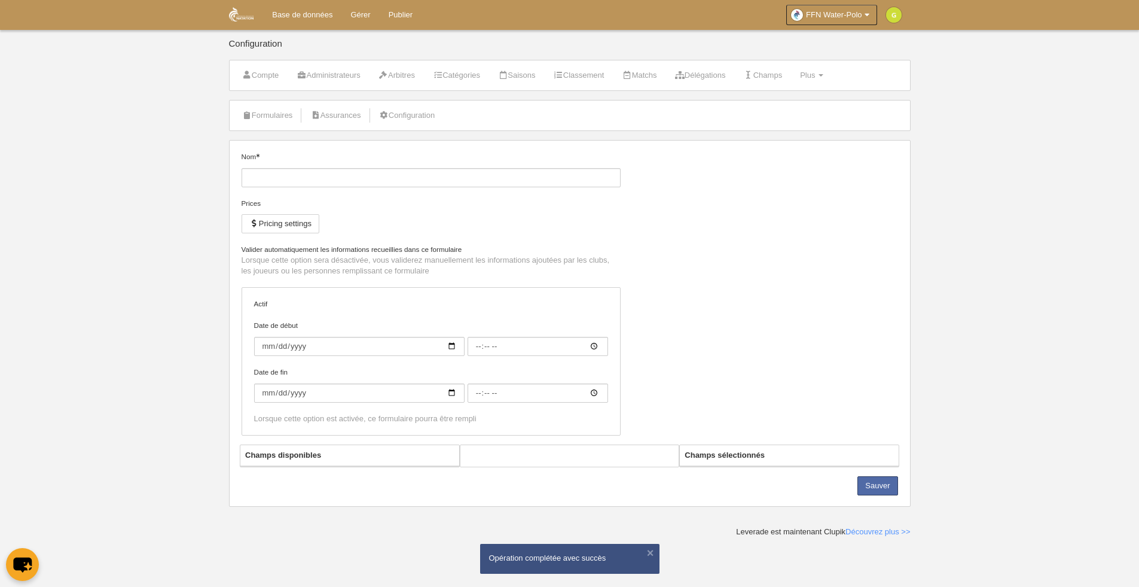
type input "Staff"
checkbox input "true"
type input "[DATE]"
type input "00:00"
type input "[DATE]"
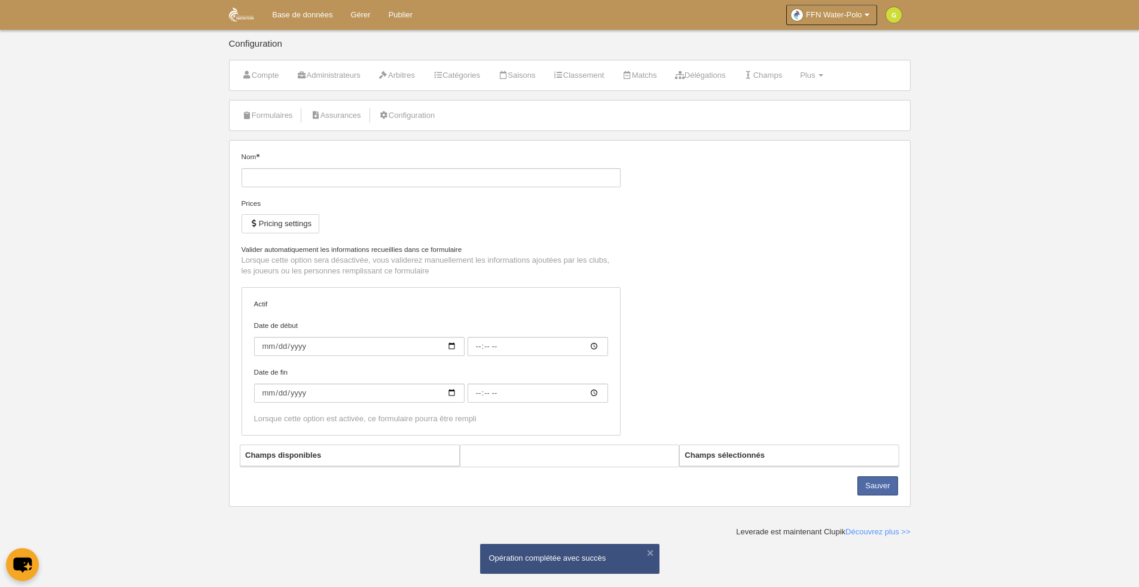
type input "00:00"
select select "selected"
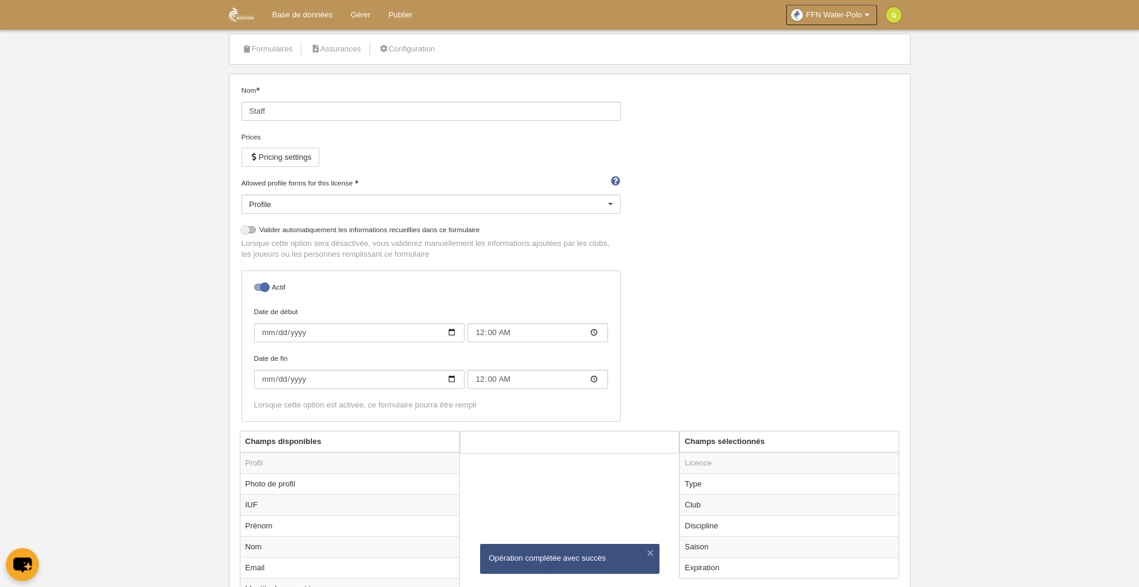
scroll to position [218, 0]
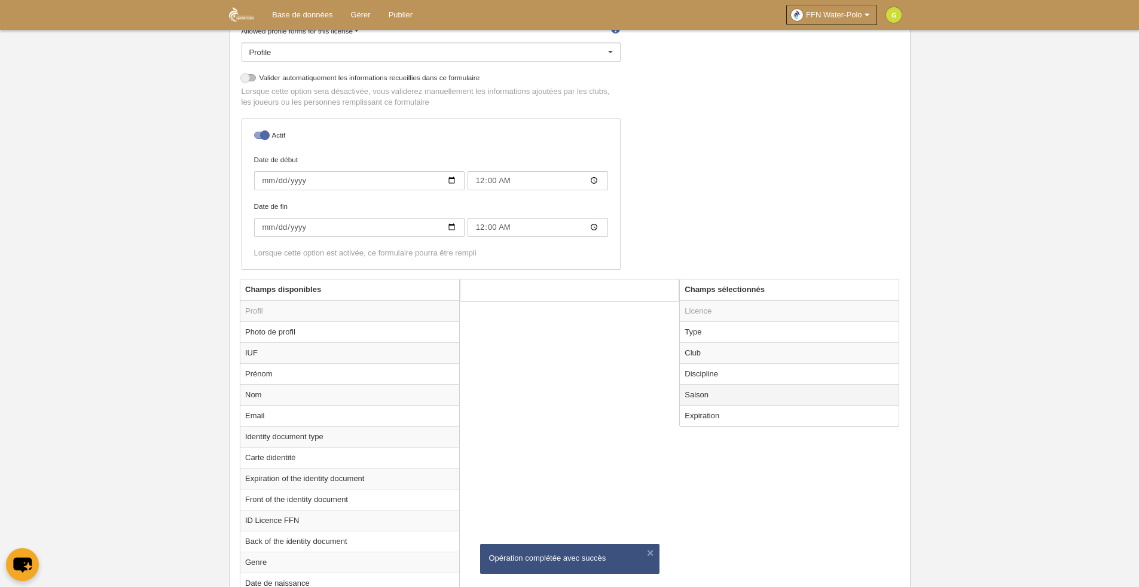
click at [712, 397] on td "Saison" at bounding box center [789, 394] width 219 height 21
radio input "true"
select select "8423"
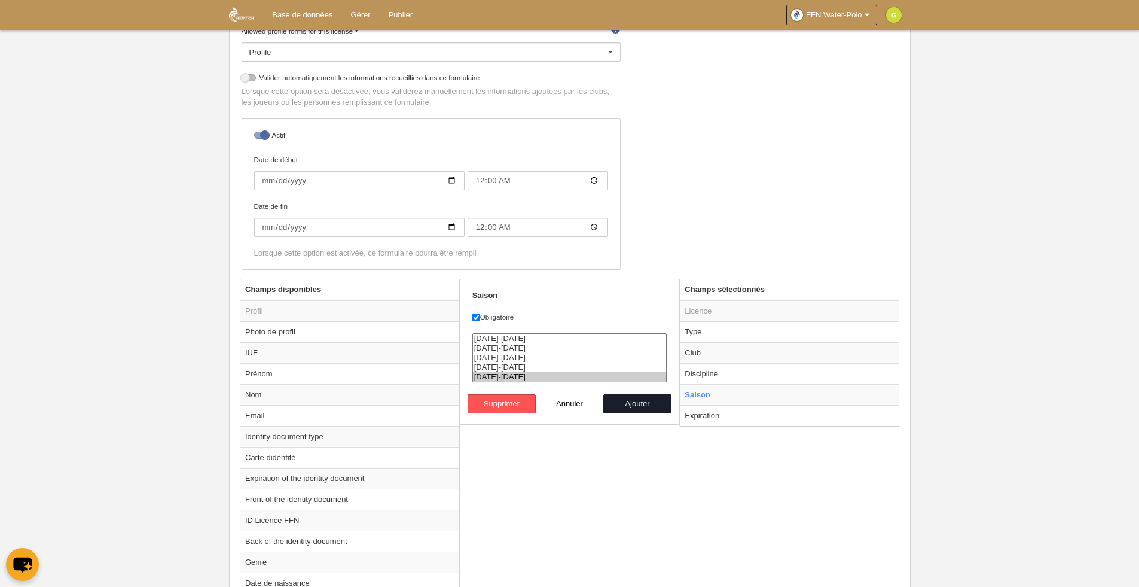
click at [825, 153] on div "Nom Staff Prices Pricing settings Allowed profile forms for this license Profil…" at bounding box center [570, 106] width 666 height 346
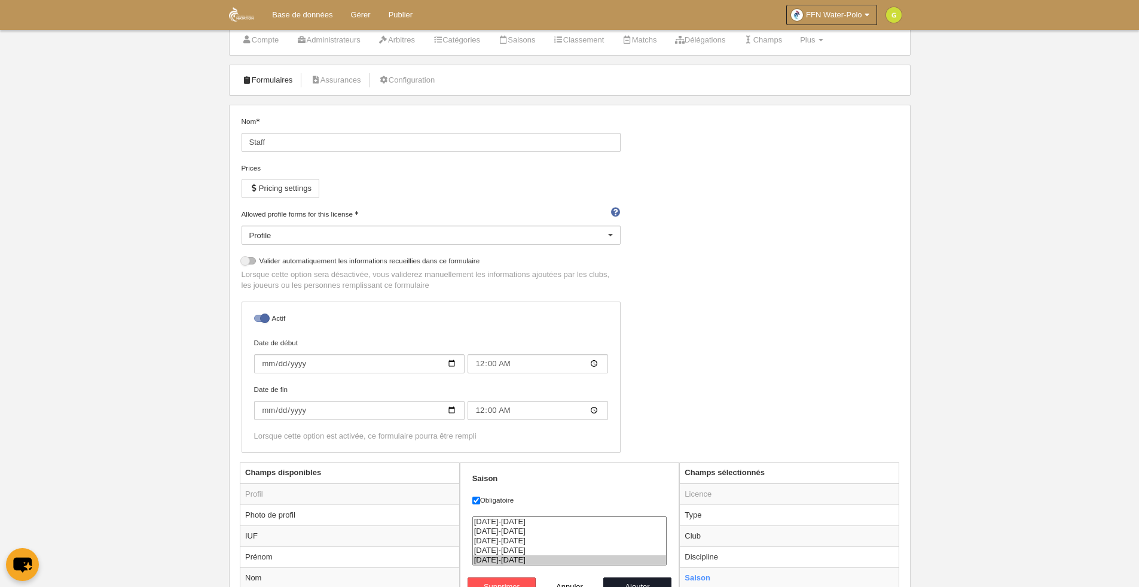
scroll to position [3, 0]
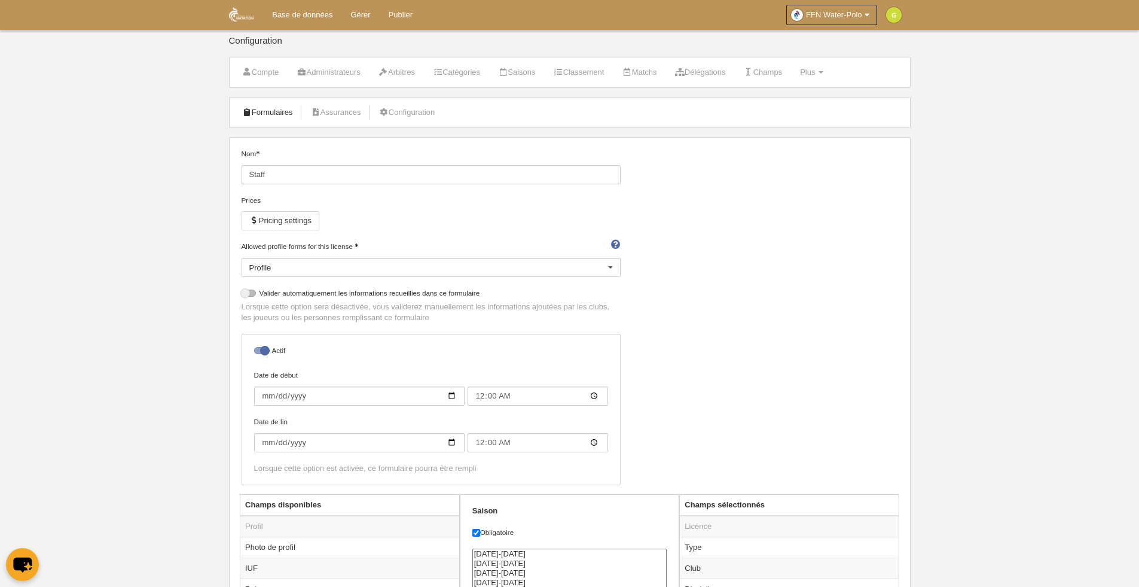
click at [279, 113] on link "Formulaires" at bounding box center [268, 112] width 64 height 18
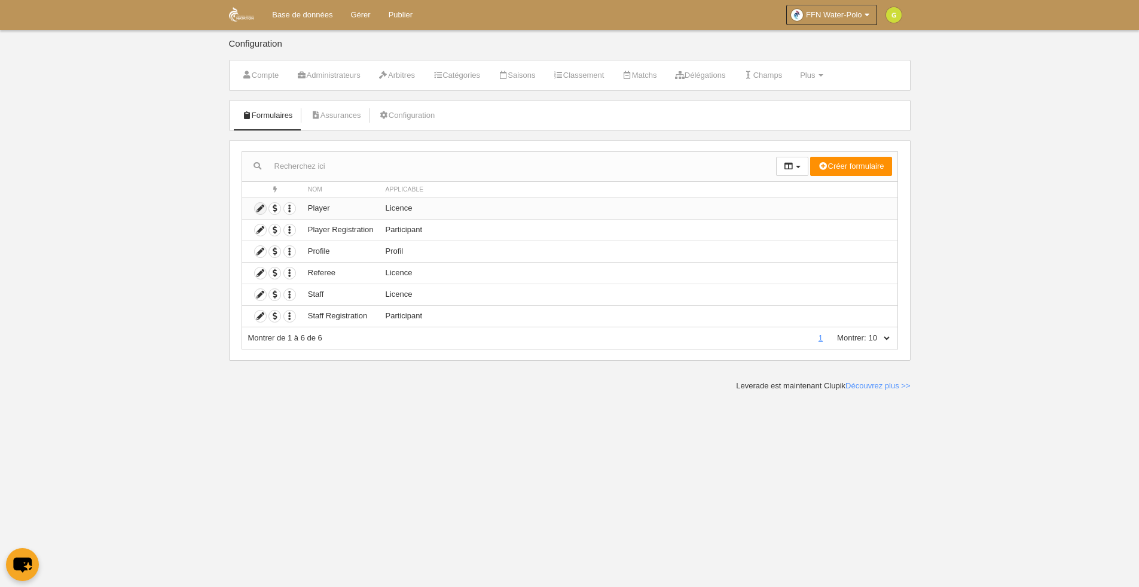
click at [260, 208] on icon at bounding box center [260, 208] width 11 height 11
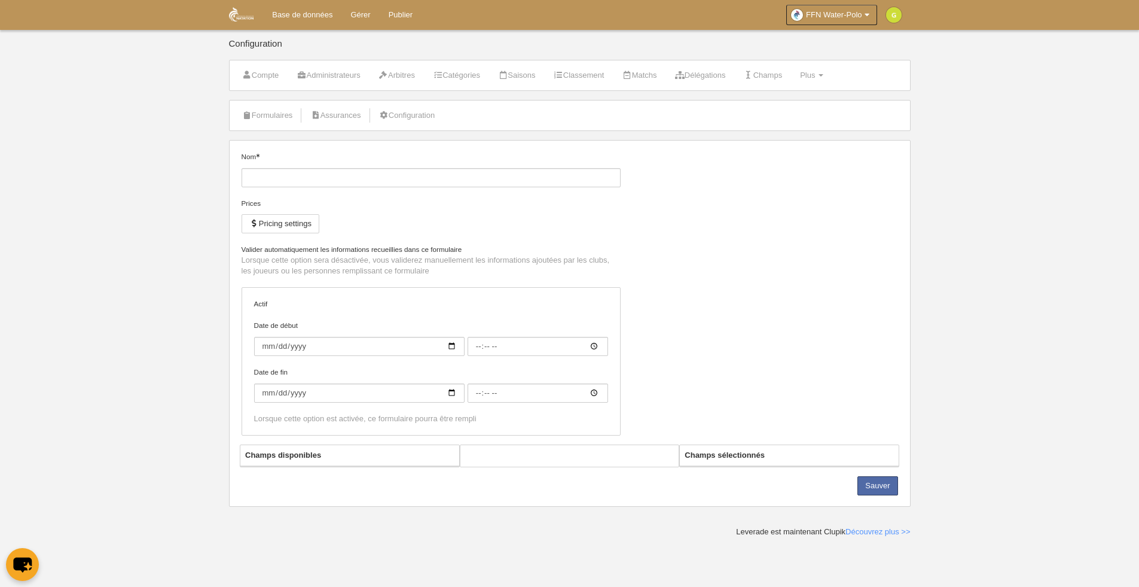
type input "Player"
checkbox input "true"
type input "[DATE]"
type input "00:00"
type input "[DATE]"
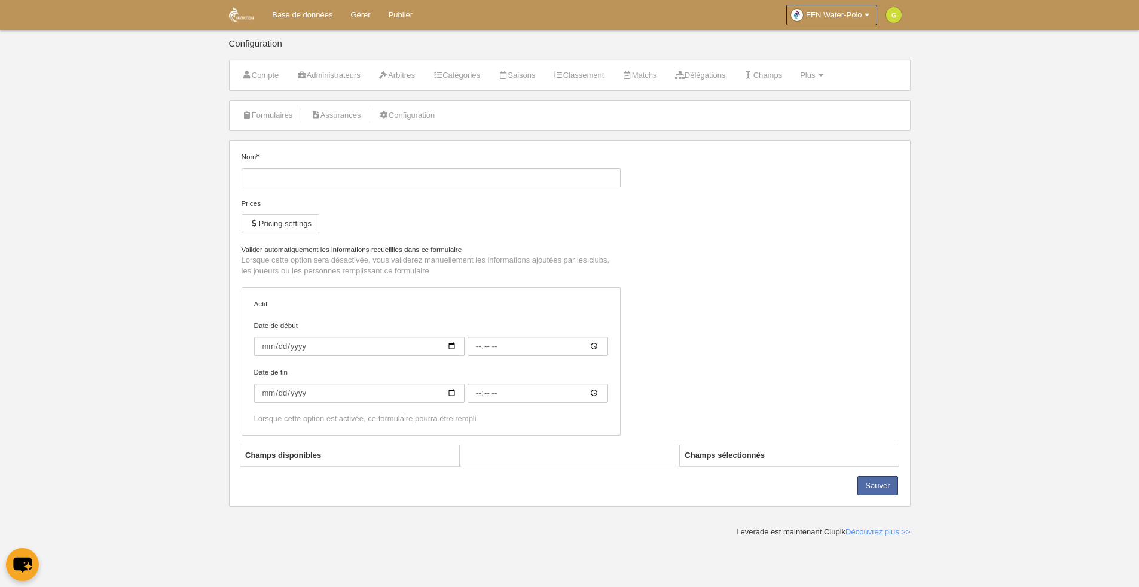
type input "00:00"
select select "selected"
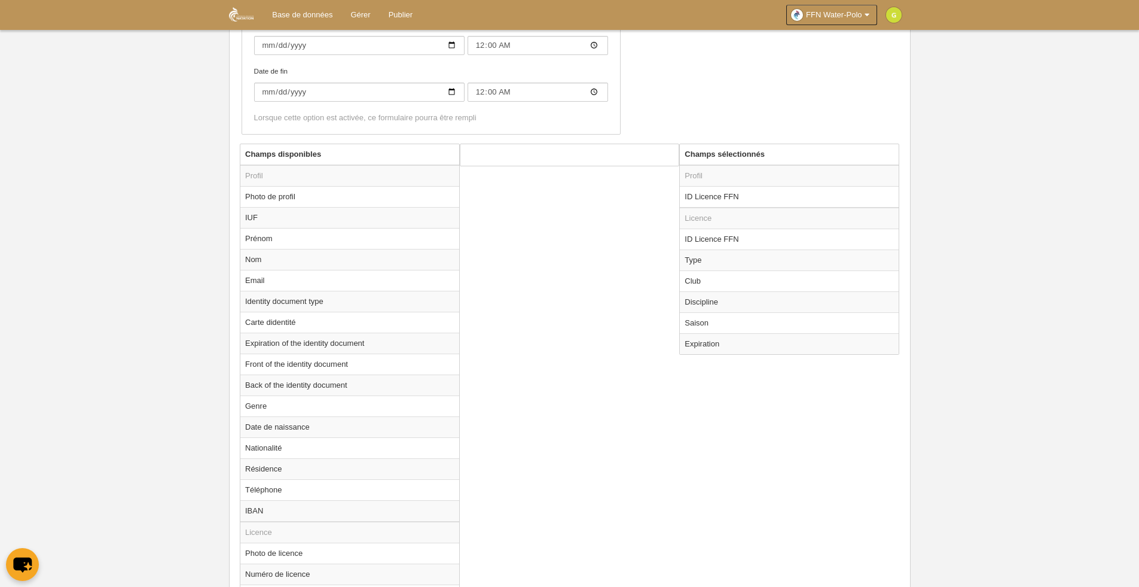
scroll to position [359, 0]
click at [704, 313] on td "Saison" at bounding box center [789, 317] width 219 height 21
radio input "true"
select select "8423"
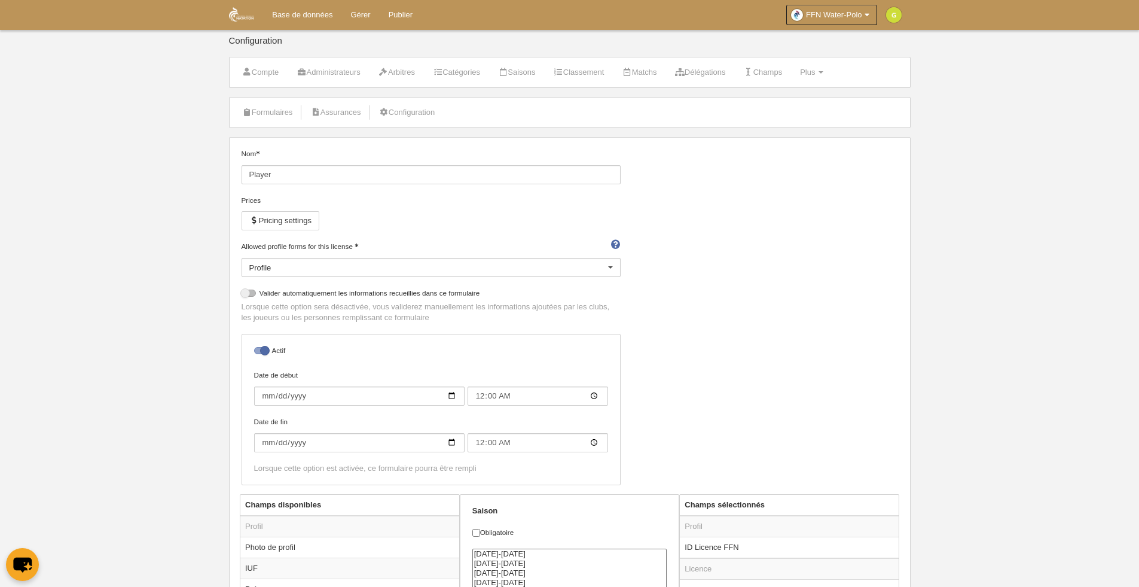
scroll to position [0, 0]
click at [277, 116] on link "Formulaires" at bounding box center [268, 115] width 64 height 18
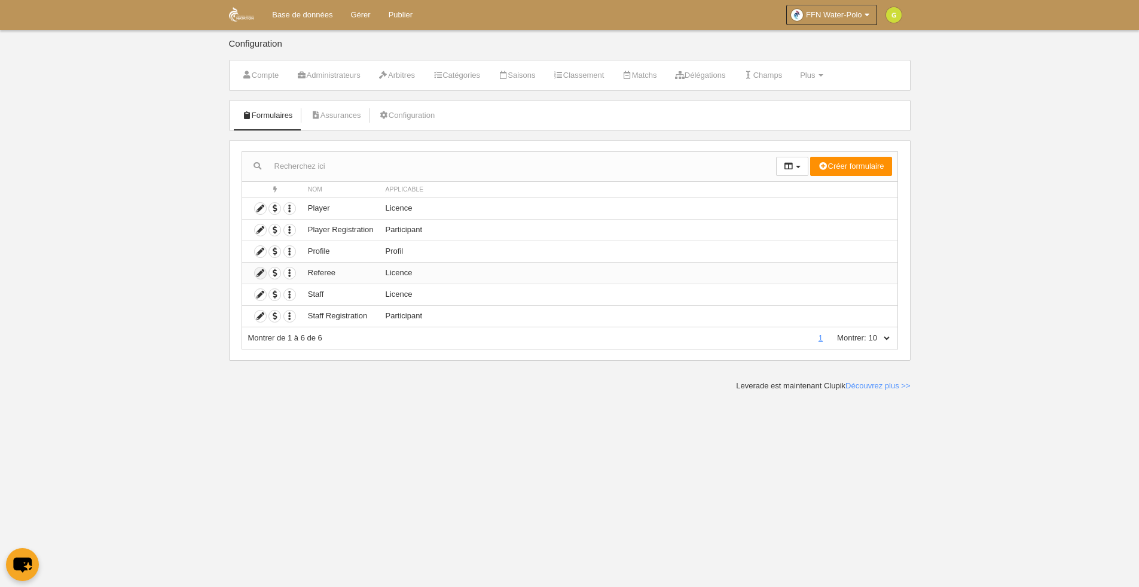
click at [263, 275] on icon at bounding box center [260, 272] width 11 height 11
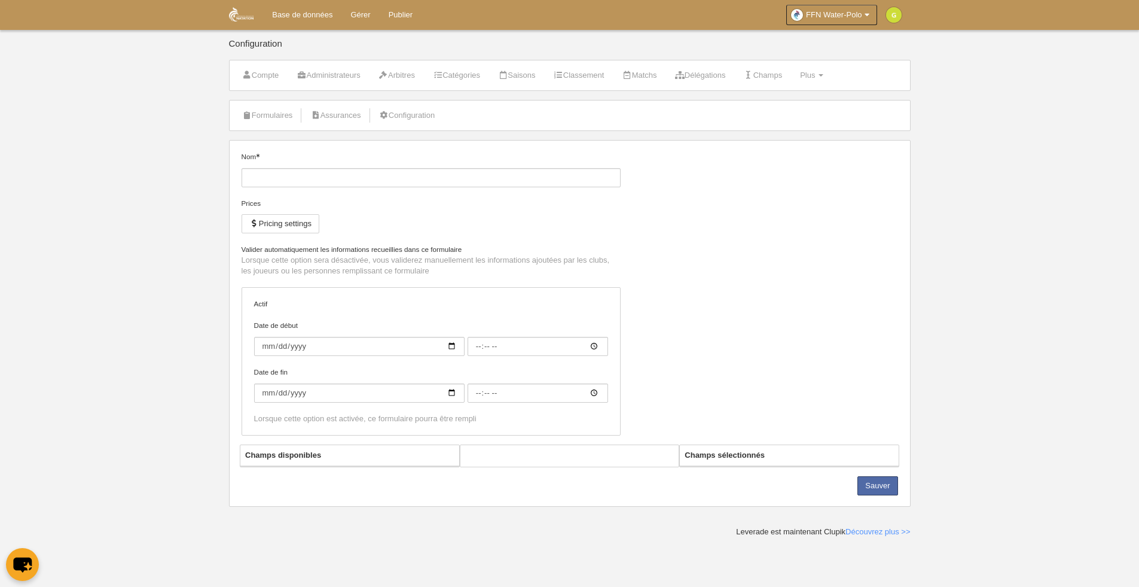
type input "Referee"
checkbox input "true"
type input "[DATE]"
type input "00:00"
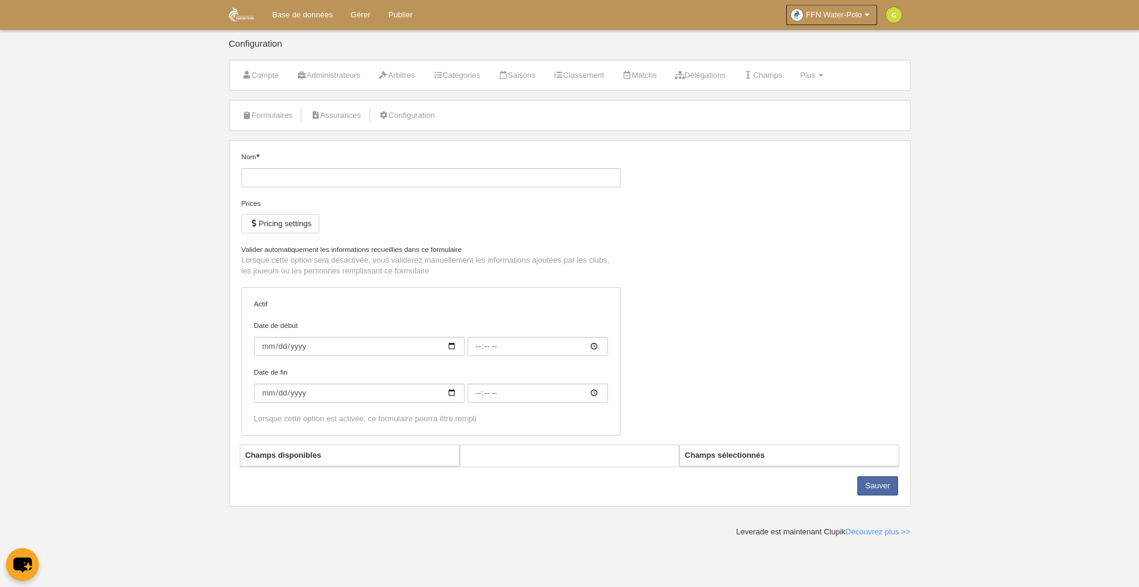
type input "[DATE]"
type input "00:00"
select select "selected"
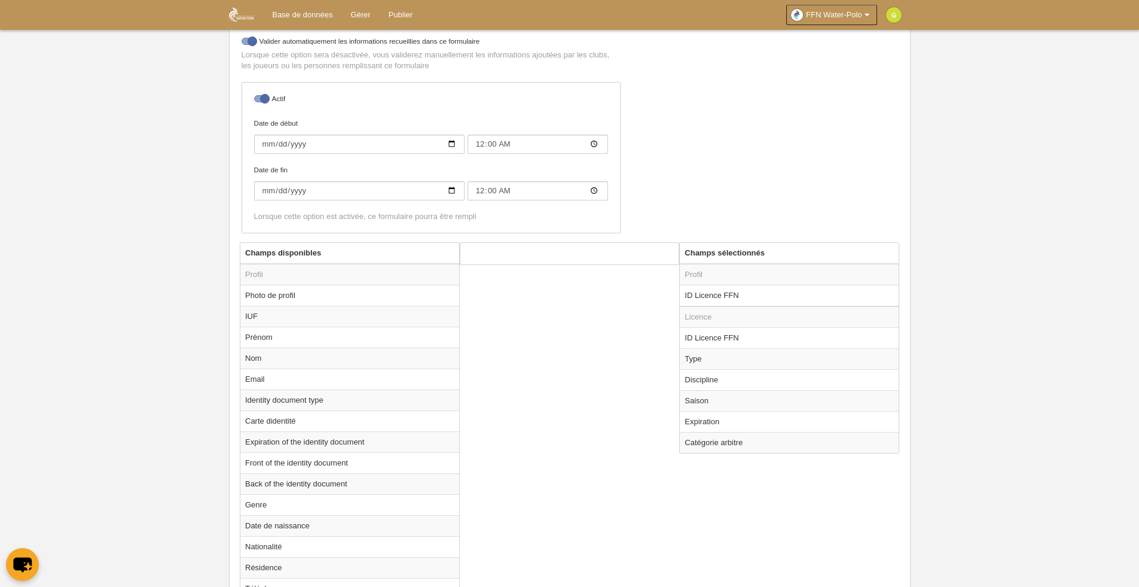
scroll to position [287, 0]
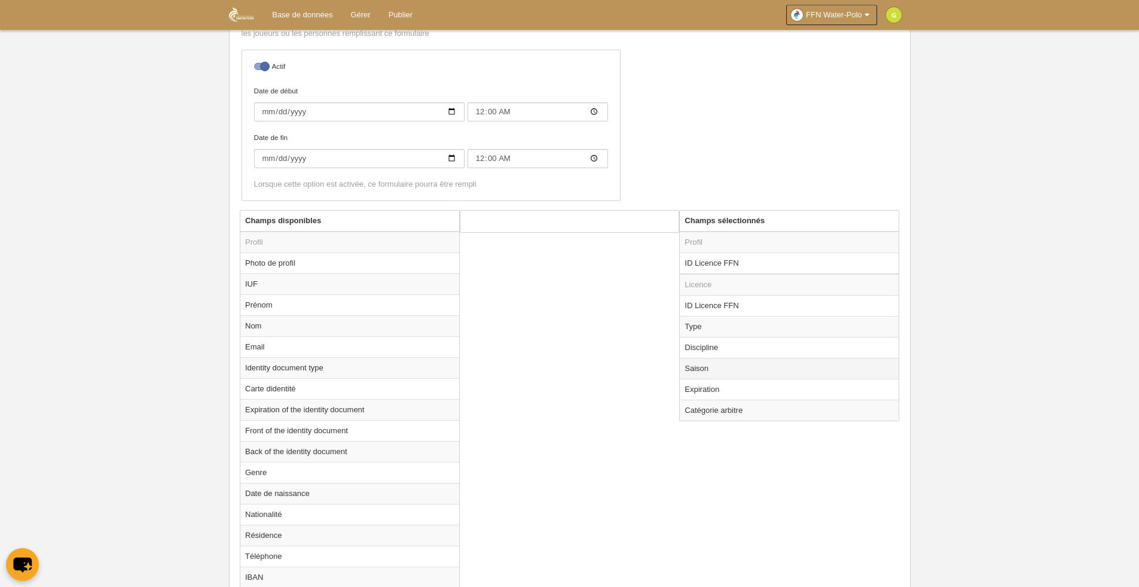
click at [707, 368] on td "Saison" at bounding box center [789, 368] width 219 height 21
radio input "true"
select select "8423"
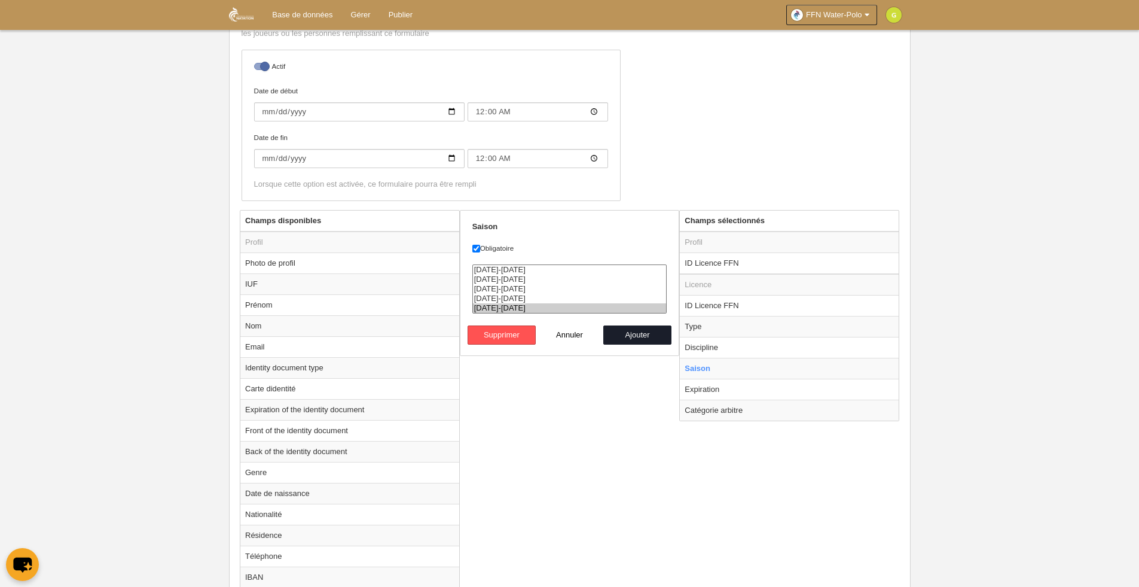
click at [560, 433] on div "Champs disponibles Profil Photo de profil IUF [GEOGRAPHIC_DATA] Nom Email Ident…" at bounding box center [570, 477] width 666 height 534
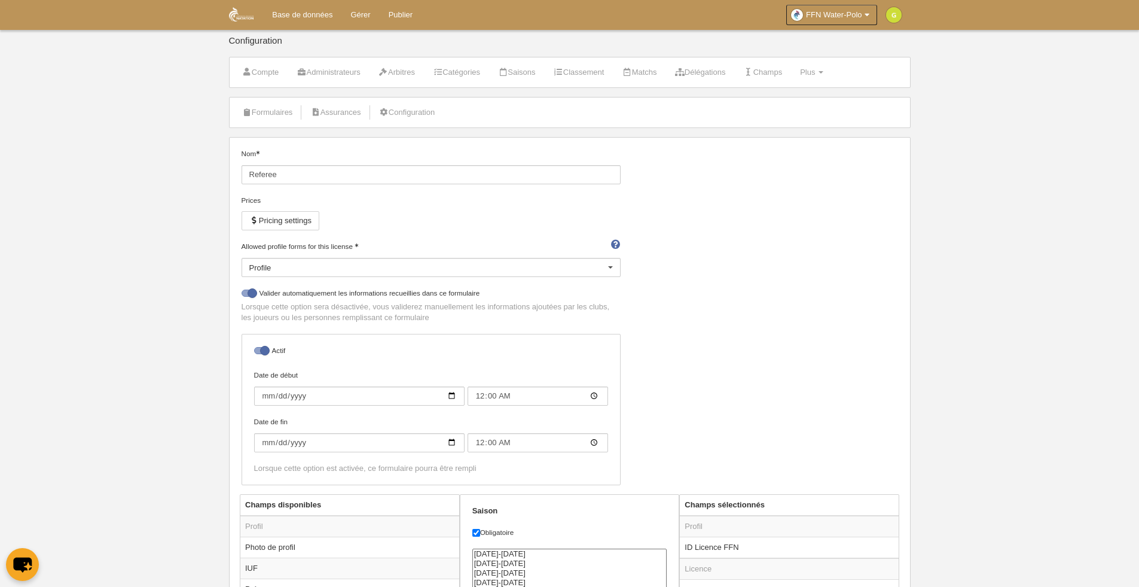
scroll to position [0, 0]
click at [277, 115] on link "Formulaires" at bounding box center [268, 115] width 64 height 18
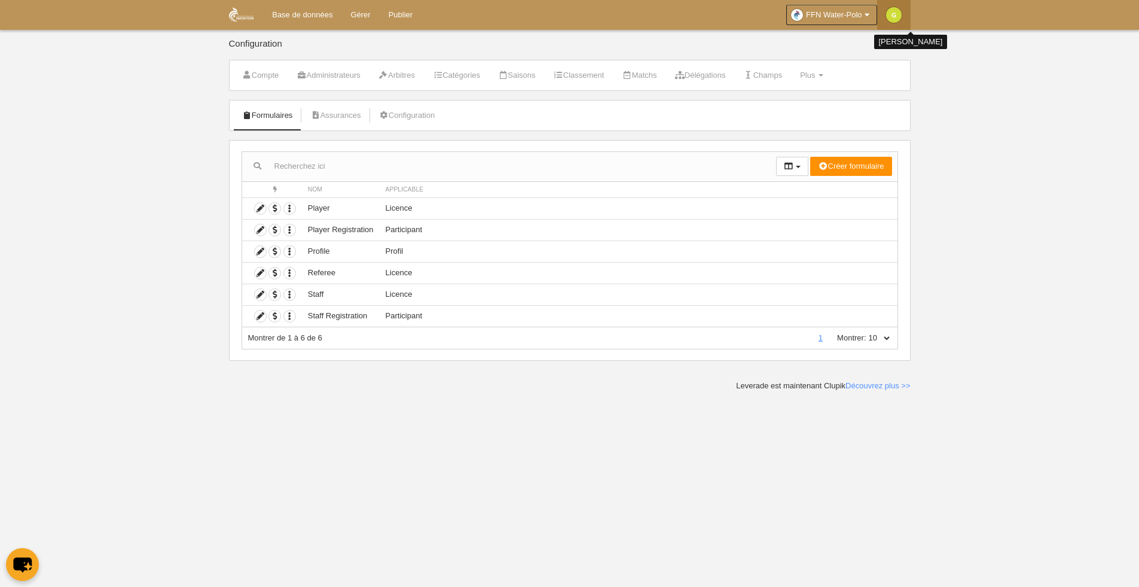
click at [889, 12] on img at bounding box center [894, 15] width 16 height 16
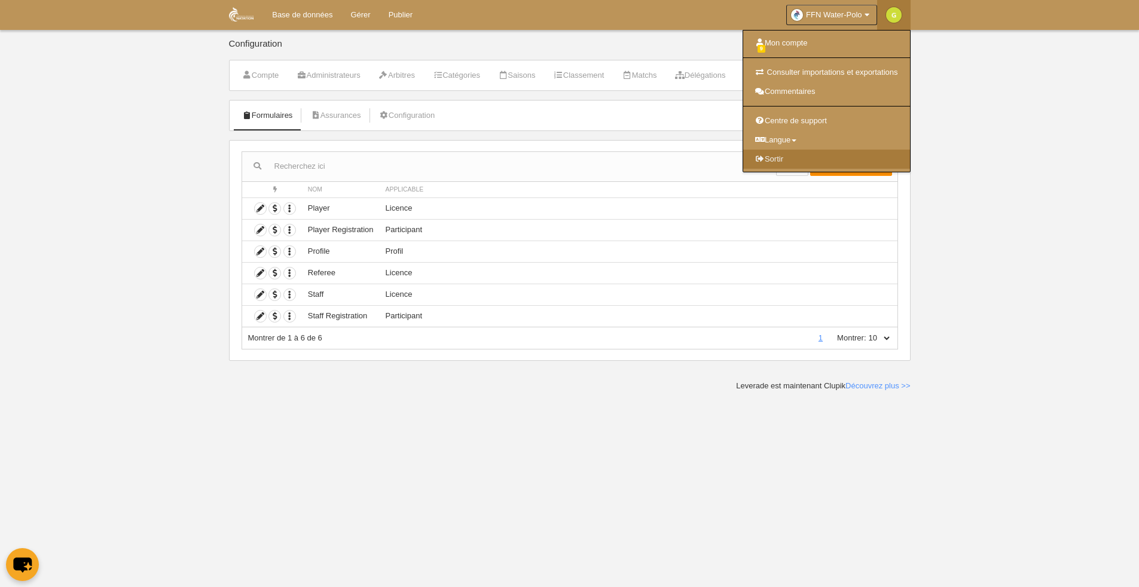
click at [789, 163] on link "Sortir" at bounding box center [826, 159] width 167 height 19
